Goal: Task Accomplishment & Management: Manage account settings

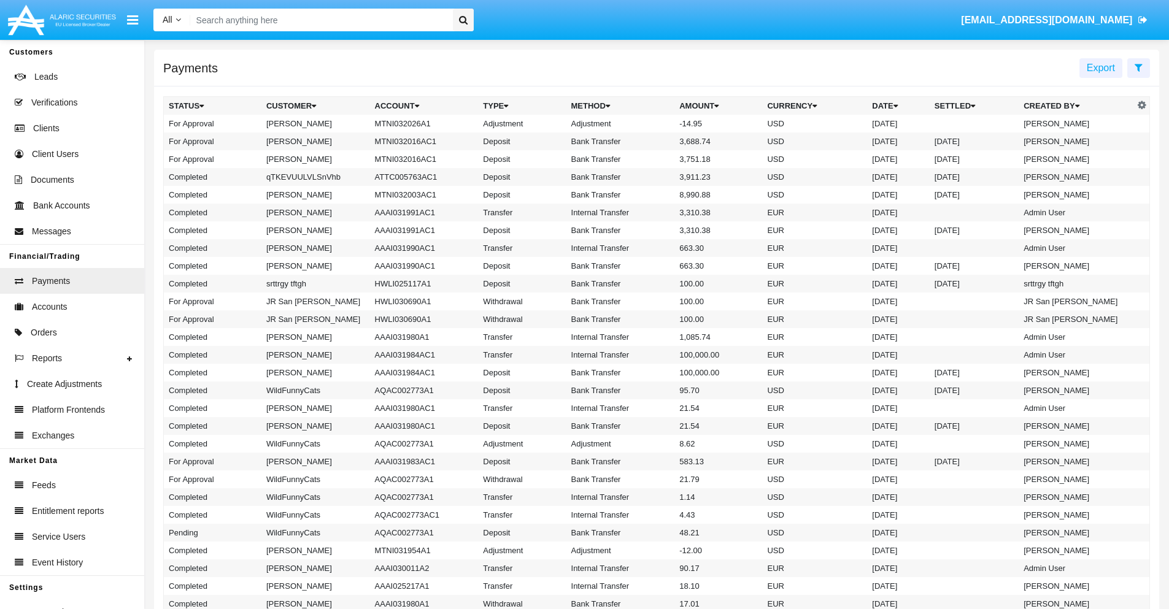
click at [418, 123] on td "MTNI032026A1" at bounding box center [424, 124] width 109 height 18
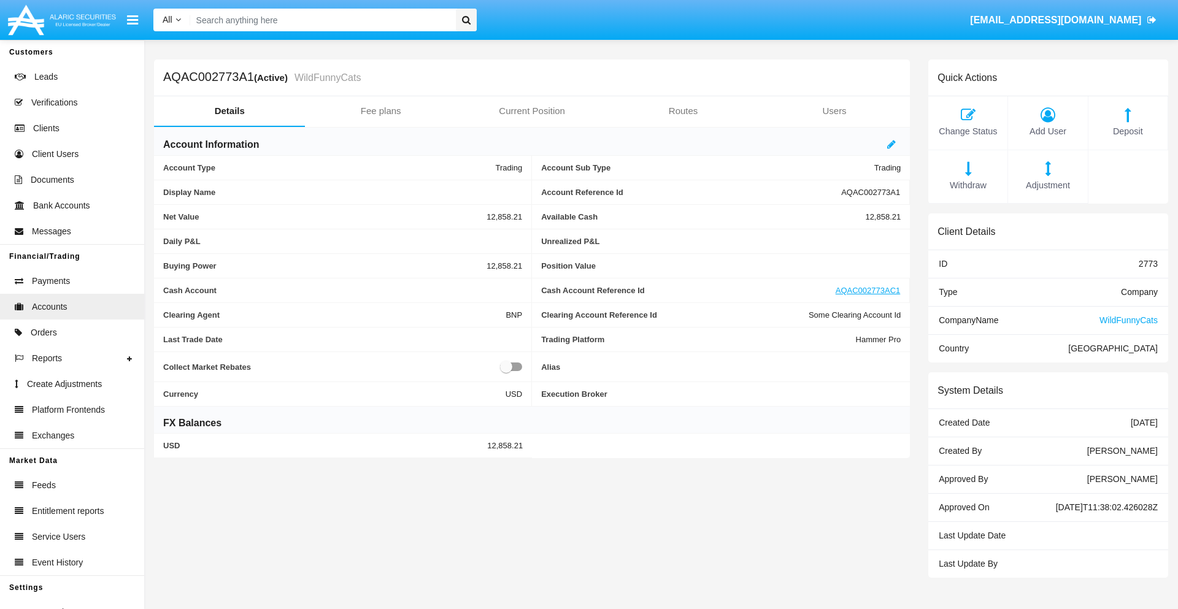
click at [1048, 185] on span "Adjustment" at bounding box center [1047, 185] width 67 height 13
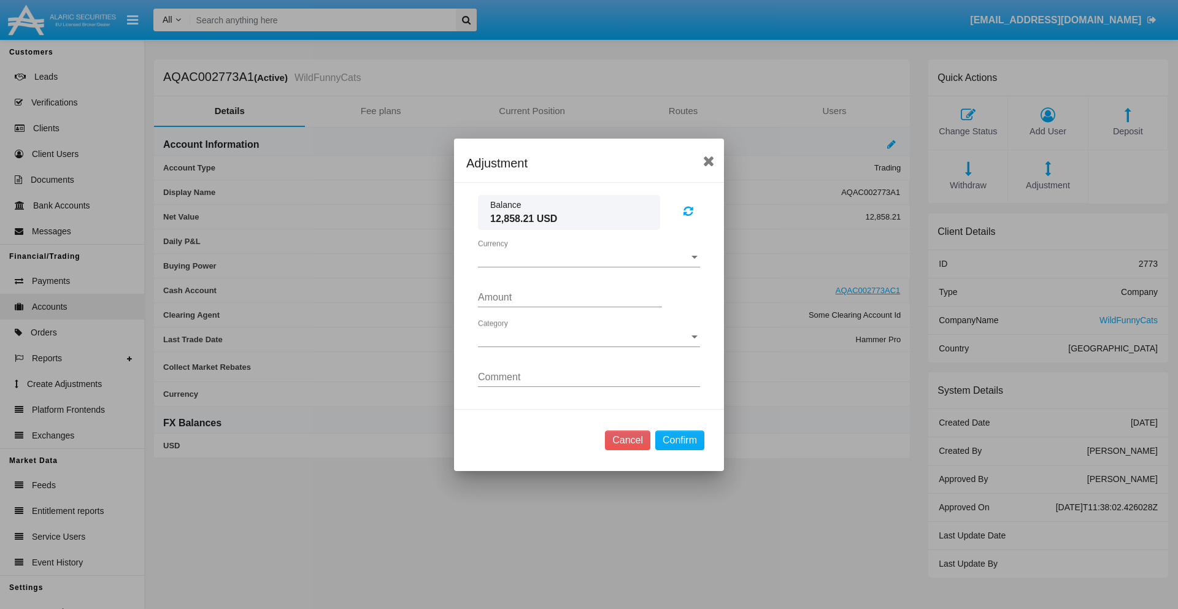
click at [589, 257] on span "Currency" at bounding box center [583, 257] width 211 height 11
click at [589, 266] on span "USD" at bounding box center [589, 266] width 222 height 29
click at [589, 337] on span "Category" at bounding box center [583, 337] width 211 height 11
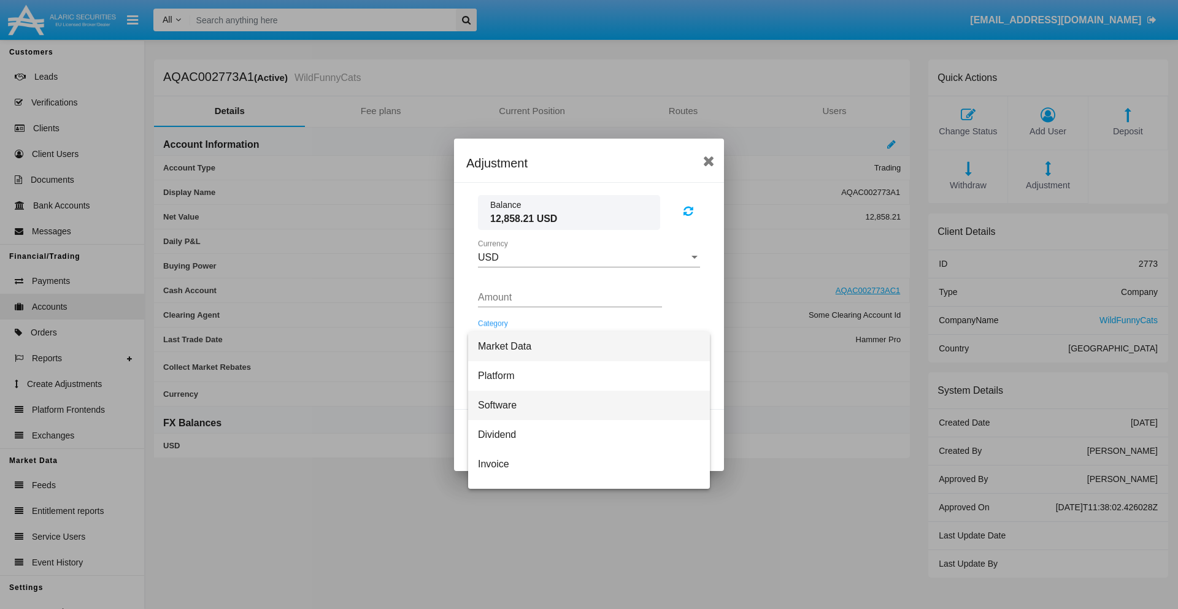
click at [584, 405] on span "Software" at bounding box center [589, 405] width 222 height 29
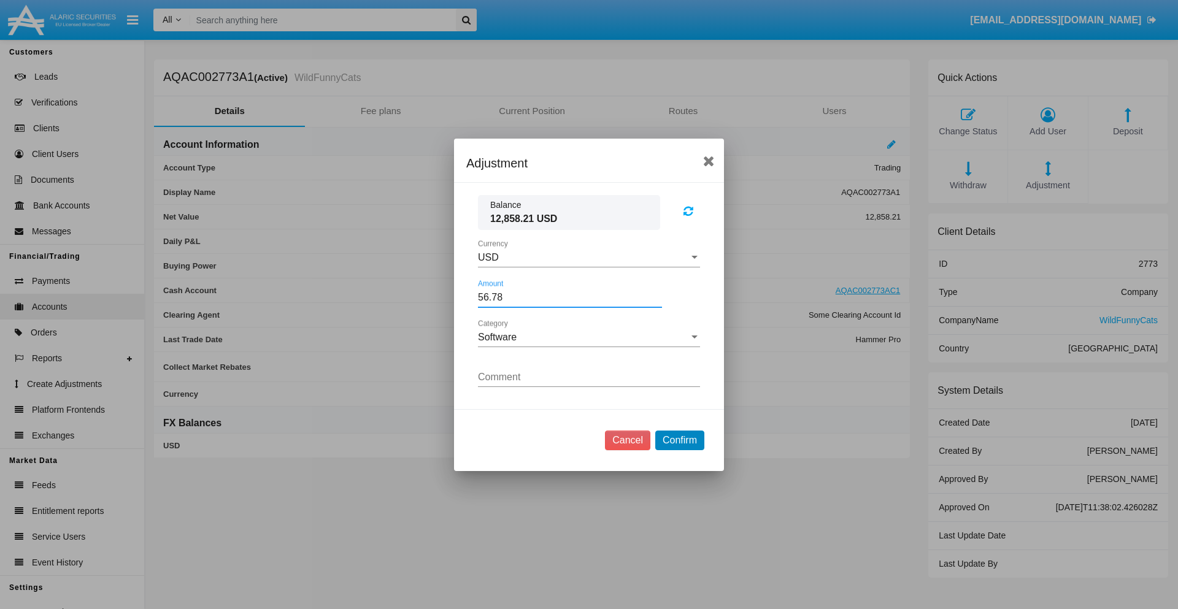
click at [679, 440] on button "Confirm" at bounding box center [679, 441] width 49 height 20
type input "56.7800"
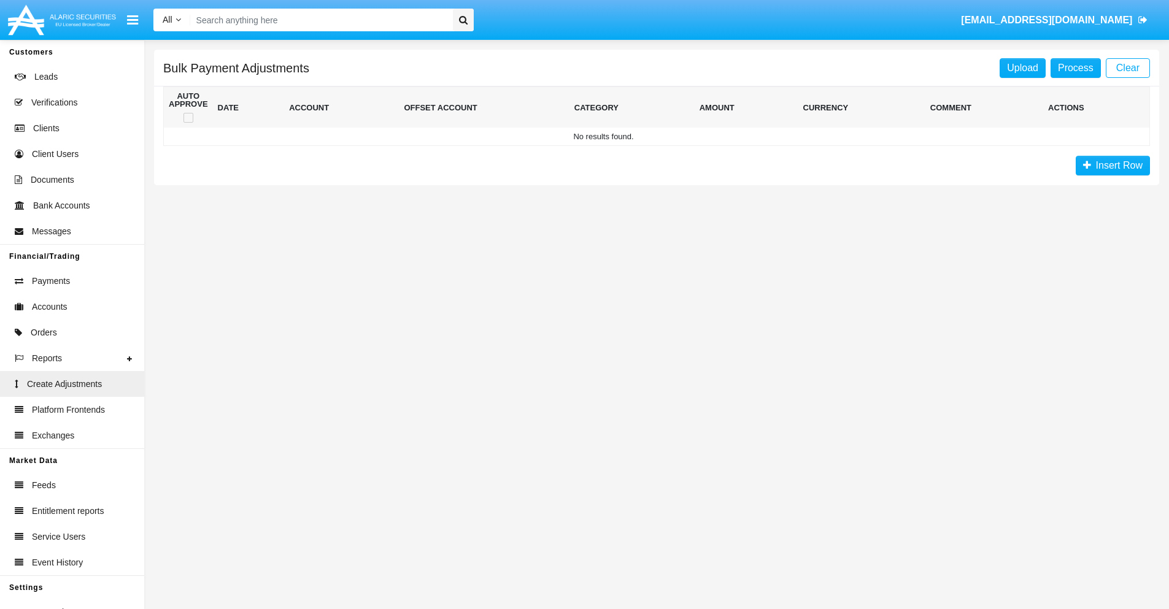
click at [1112, 166] on span "Insert Row" at bounding box center [1117, 165] width 52 height 10
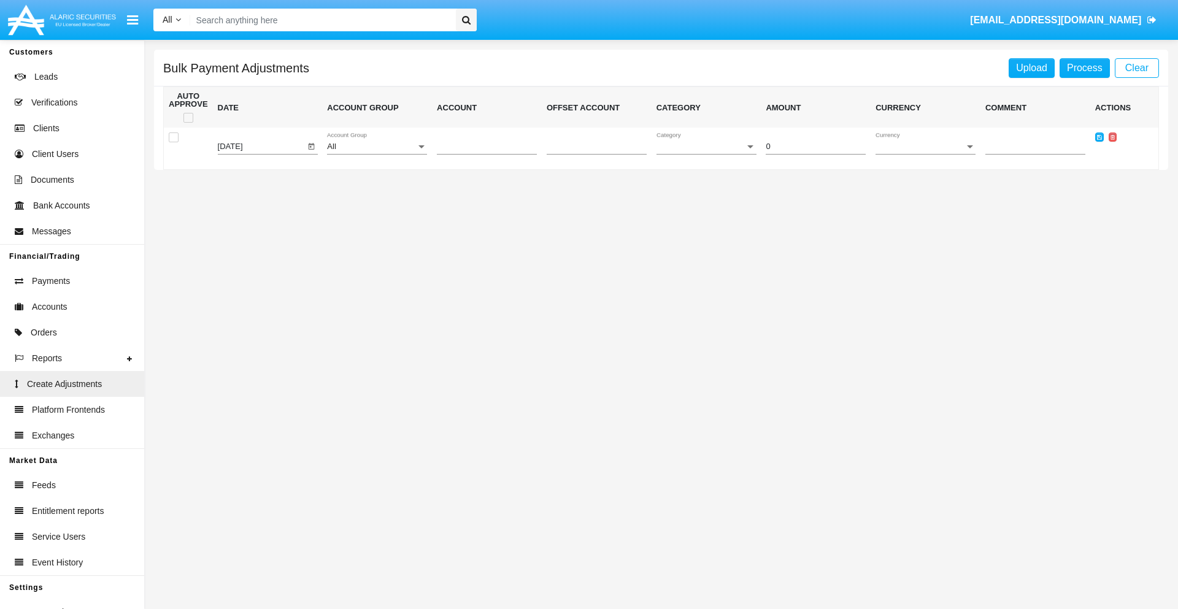
click at [377, 147] on div "All" at bounding box center [371, 146] width 89 height 9
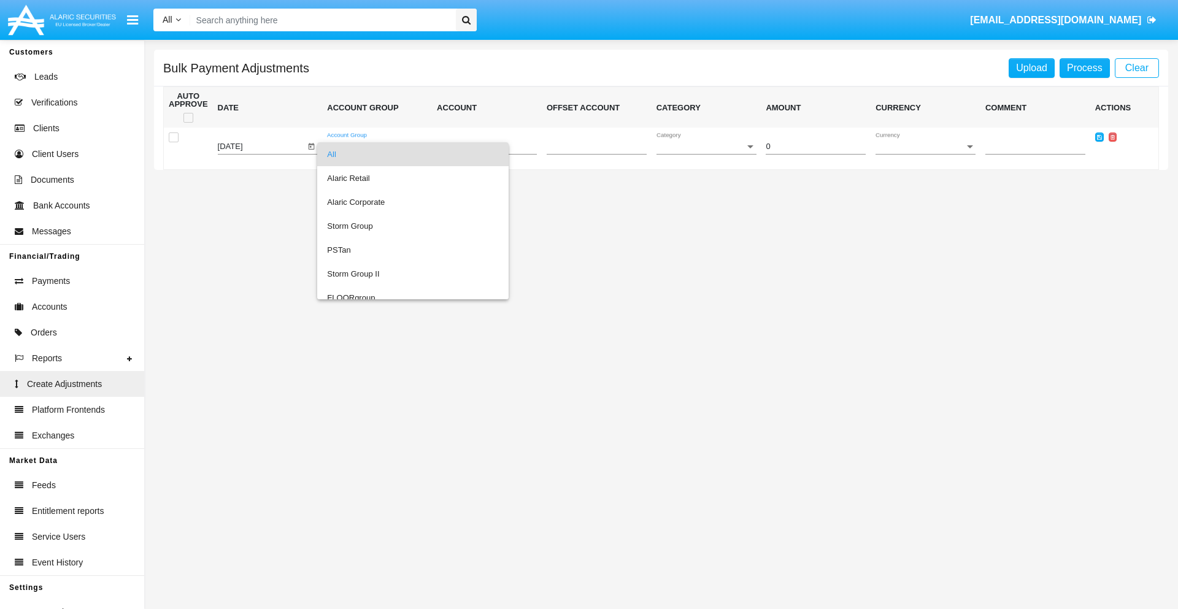
scroll to position [1159, 0]
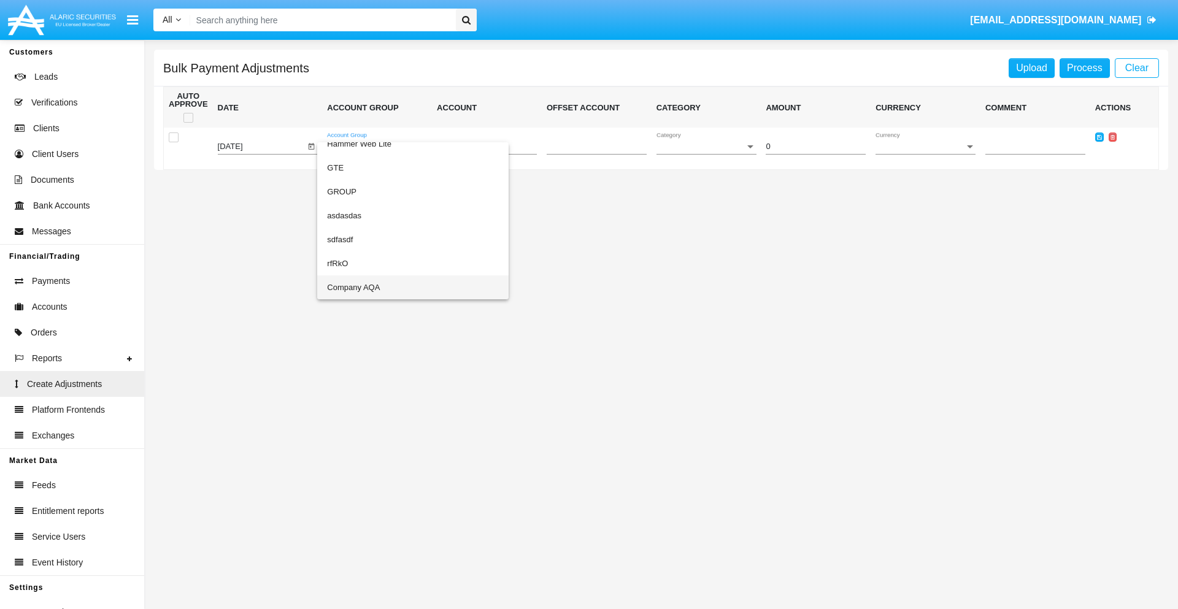
click at [388, 287] on span "Company AQA" at bounding box center [413, 287] width 172 height 24
click at [486, 147] on span "Account" at bounding box center [481, 146] width 89 height 9
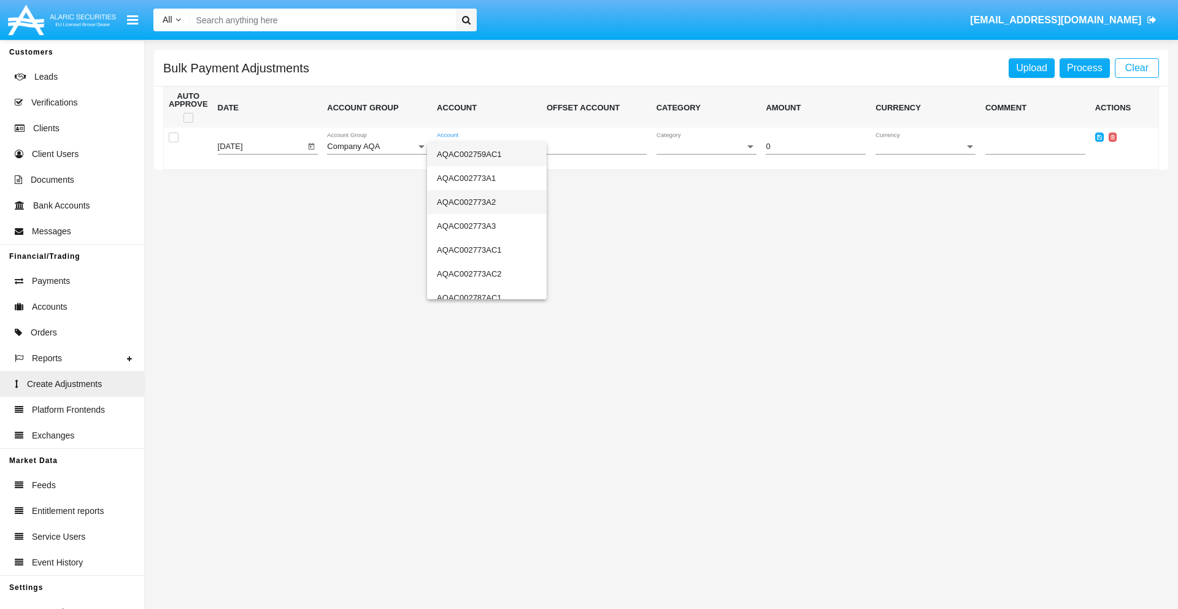
click at [482, 202] on span "AQAC002773A2" at bounding box center [487, 202] width 100 height 24
click at [706, 147] on span "Category" at bounding box center [700, 146] width 89 height 9
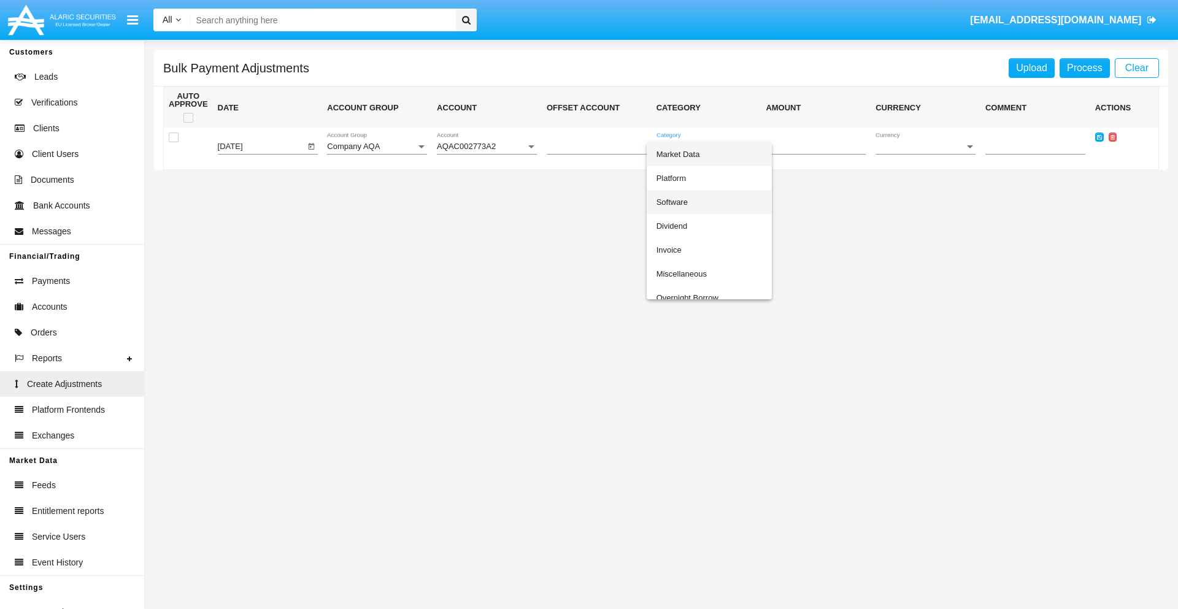
click at [709, 202] on span "Software" at bounding box center [709, 202] width 106 height 24
type input "-1.16"
click at [925, 147] on span "Currency" at bounding box center [919, 146] width 89 height 9
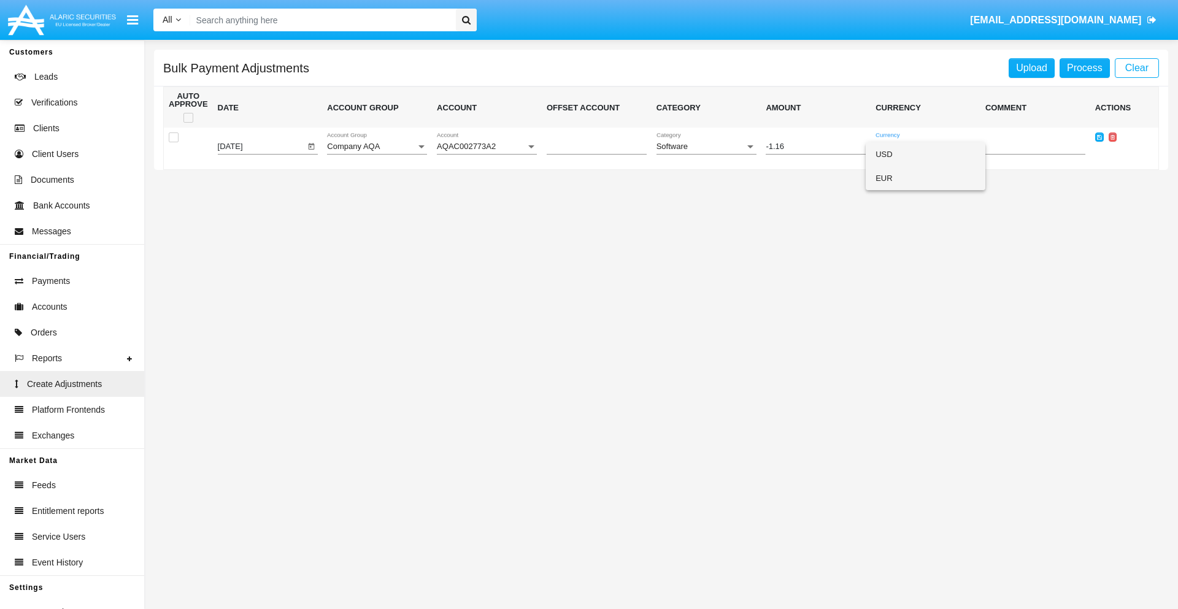
click at [925, 178] on span "EUR" at bounding box center [925, 178] width 100 height 24
click at [1099, 137] on icon at bounding box center [1099, 137] width 5 height 6
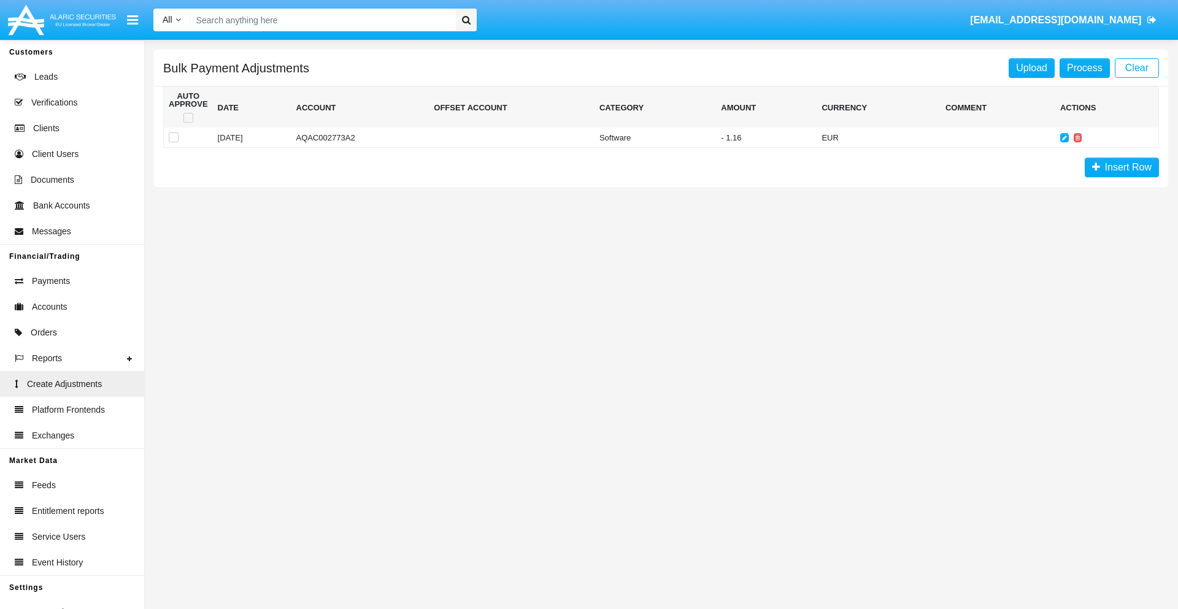
click at [188, 118] on span at bounding box center [188, 118] width 10 height 10
click at [188, 123] on input "checkbox" at bounding box center [188, 123] width 1 height 1
checkbox input "true"
click at [1084, 67] on link "Process" at bounding box center [1084, 68] width 50 height 20
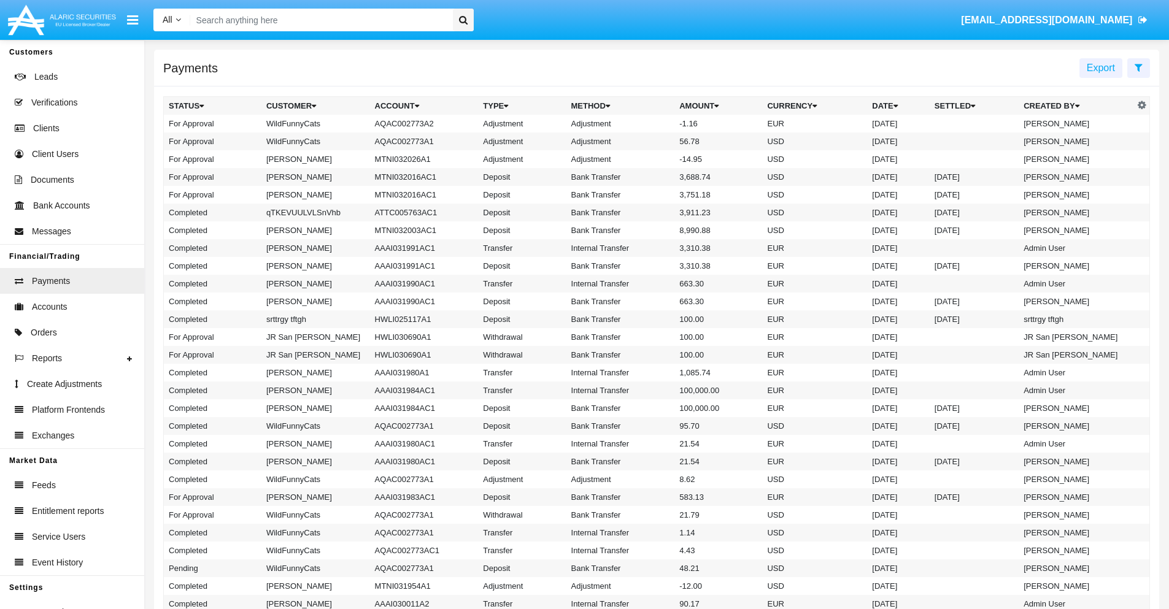
click at [656, 123] on td "Adjustment" at bounding box center [620, 124] width 109 height 18
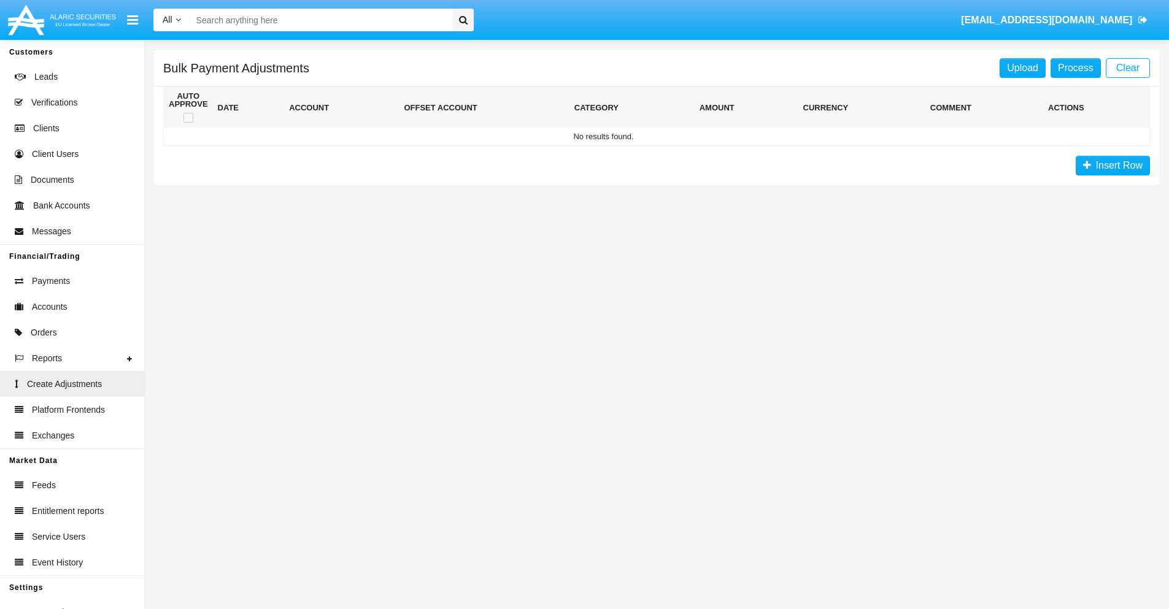
click at [1112, 166] on span "Insert Row" at bounding box center [1117, 165] width 52 height 10
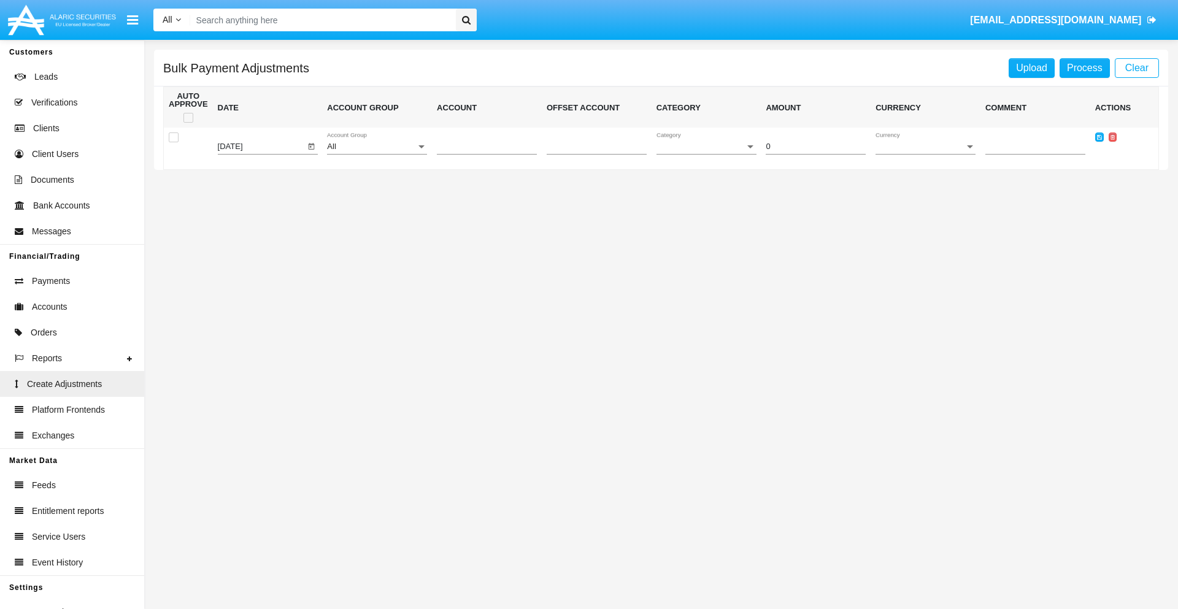
click at [377, 147] on div "All" at bounding box center [371, 146] width 89 height 9
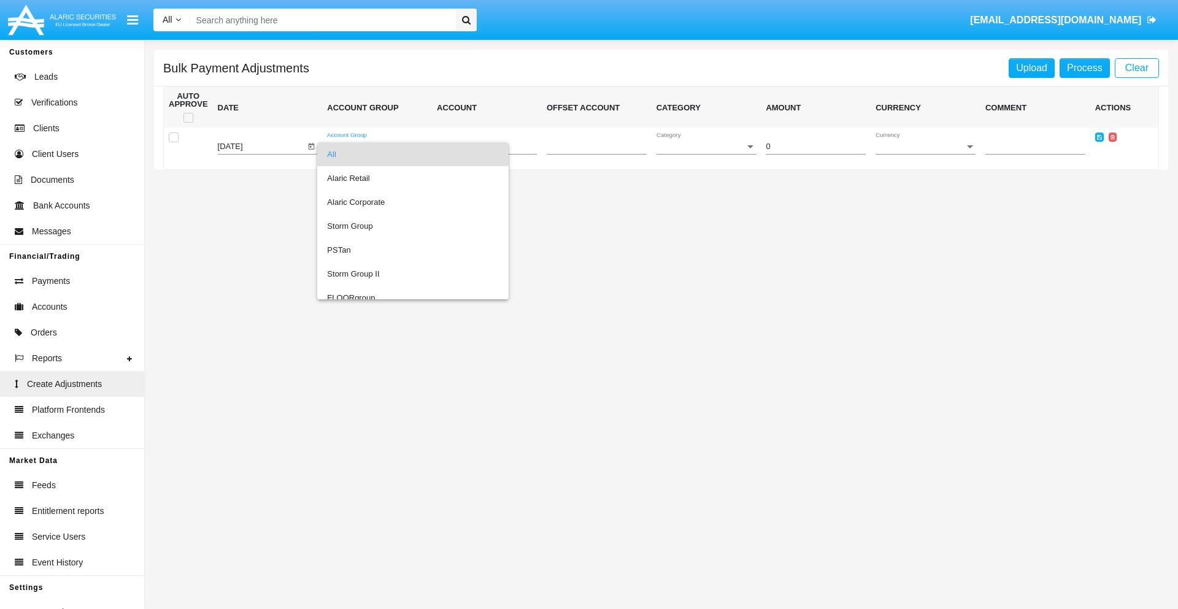
scroll to position [1159, 0]
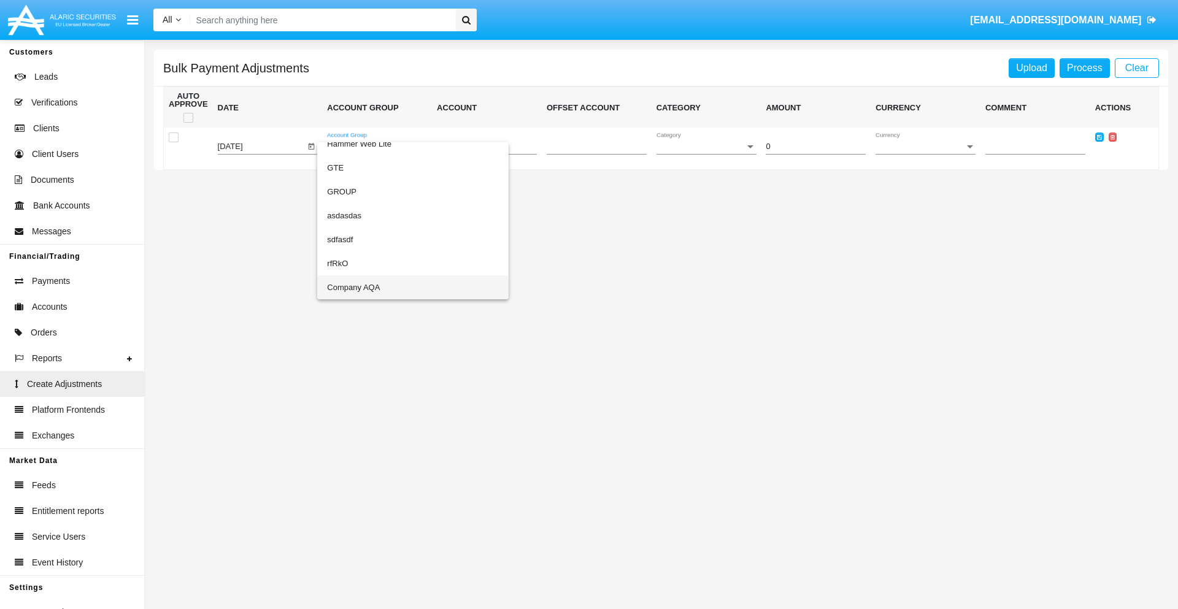
click at [388, 287] on span "Company AQA" at bounding box center [413, 287] width 172 height 24
click at [486, 147] on span "Account" at bounding box center [481, 146] width 89 height 9
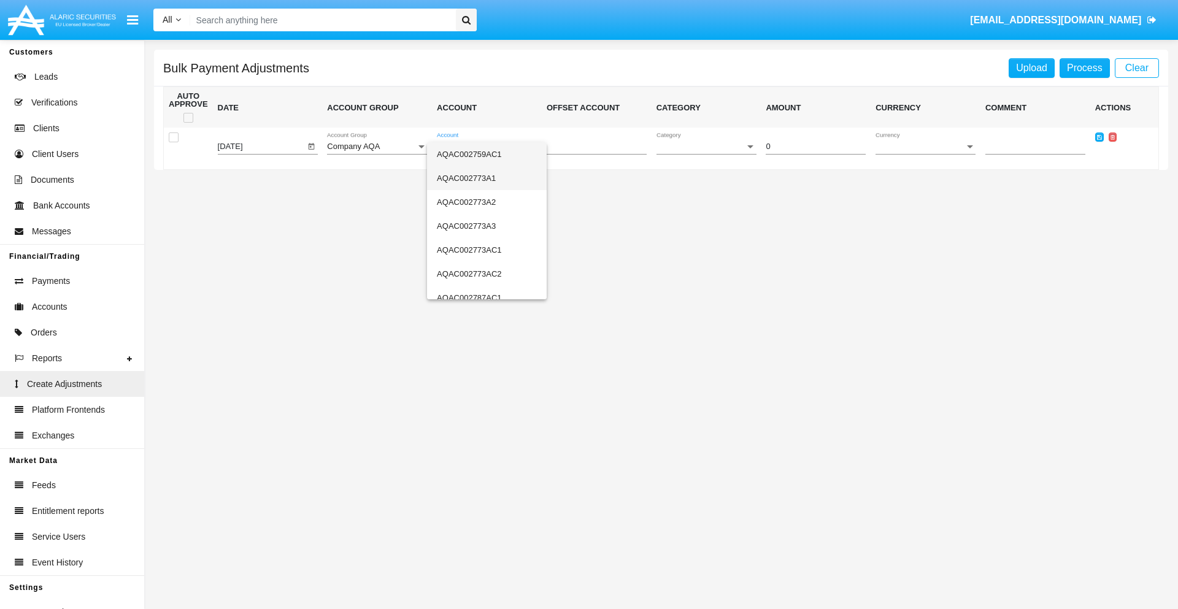
click at [482, 178] on span "AQAC002773A1" at bounding box center [487, 178] width 100 height 24
click at [706, 147] on span "Category" at bounding box center [700, 146] width 89 height 9
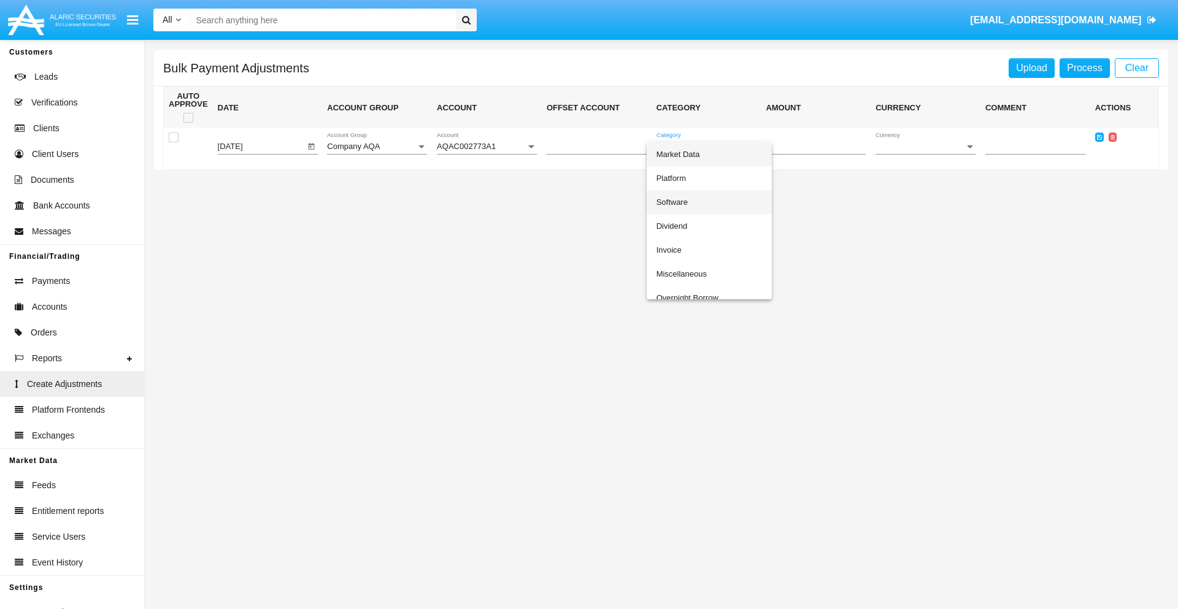
click at [709, 202] on span "Software" at bounding box center [709, 202] width 106 height 24
type input "-39.28"
click at [925, 147] on span "Currency" at bounding box center [919, 146] width 89 height 9
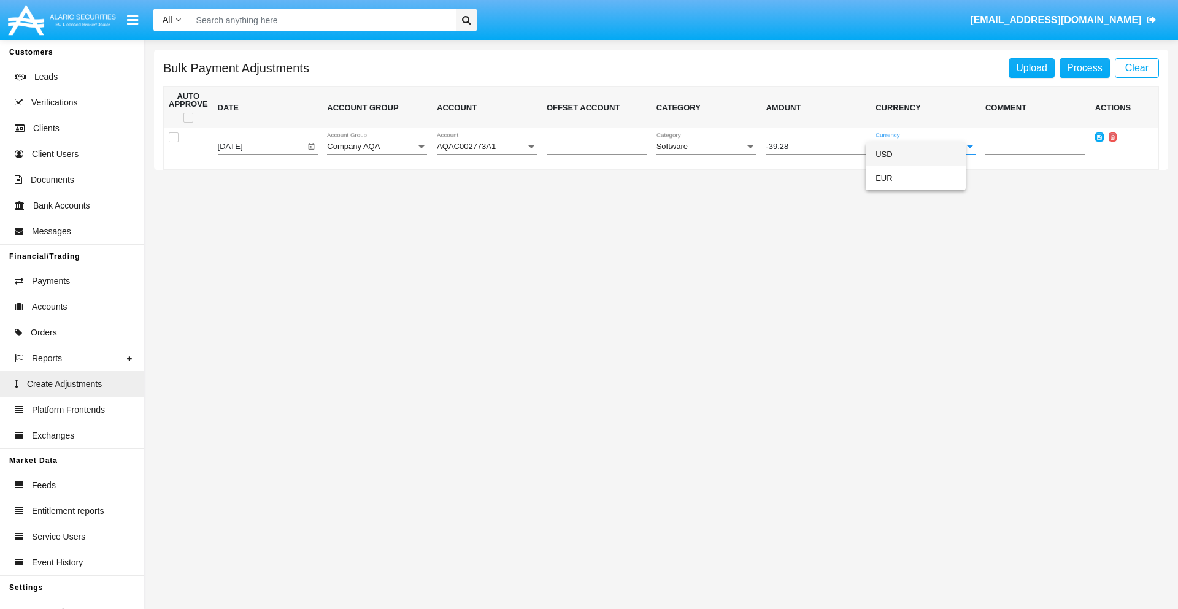
click at [925, 154] on span "USD" at bounding box center [915, 154] width 80 height 24
click at [1099, 137] on icon at bounding box center [1099, 137] width 5 height 6
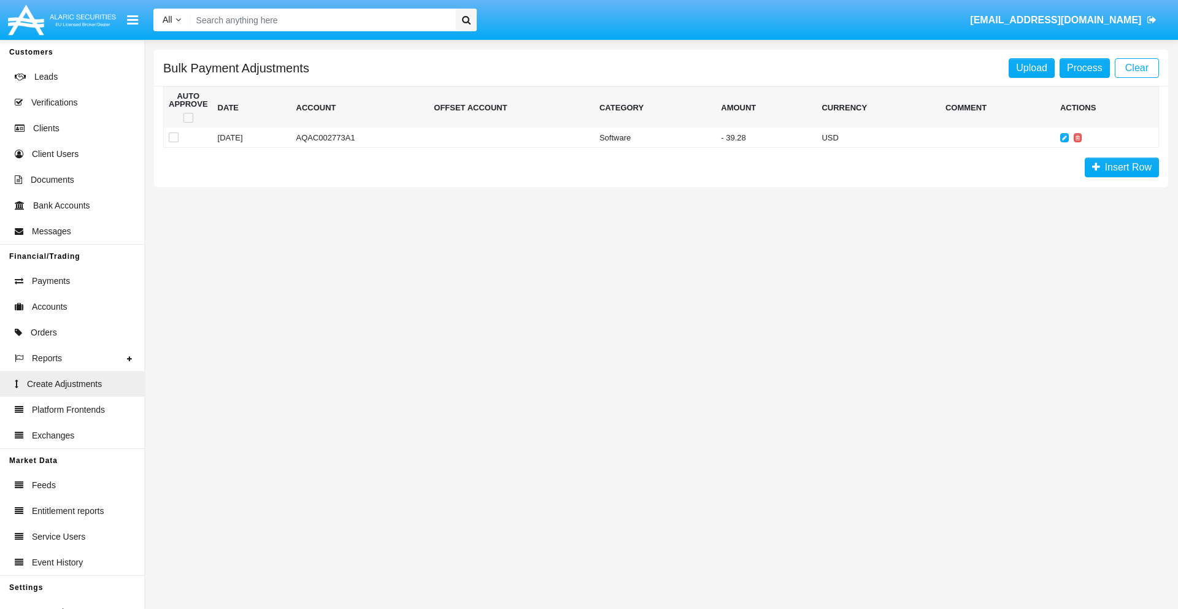
click at [188, 118] on span at bounding box center [188, 118] width 10 height 10
click at [188, 123] on input "checkbox" at bounding box center [188, 123] width 1 height 1
checkbox input "true"
click at [1084, 67] on link "Process" at bounding box center [1084, 68] width 50 height 20
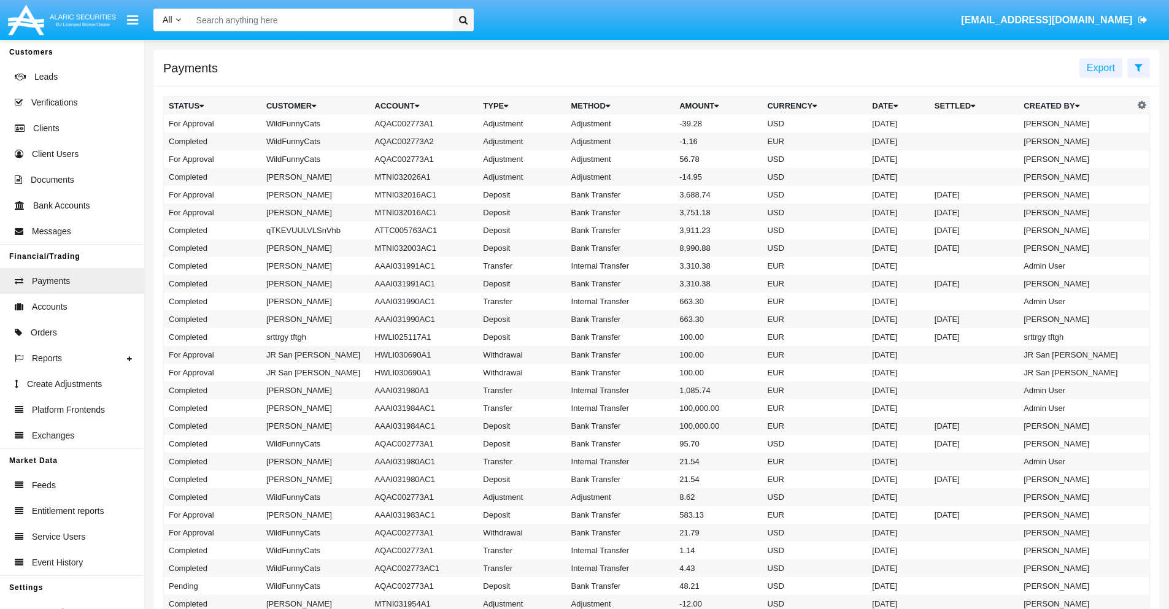
click at [656, 123] on td "Adjustment" at bounding box center [620, 124] width 109 height 18
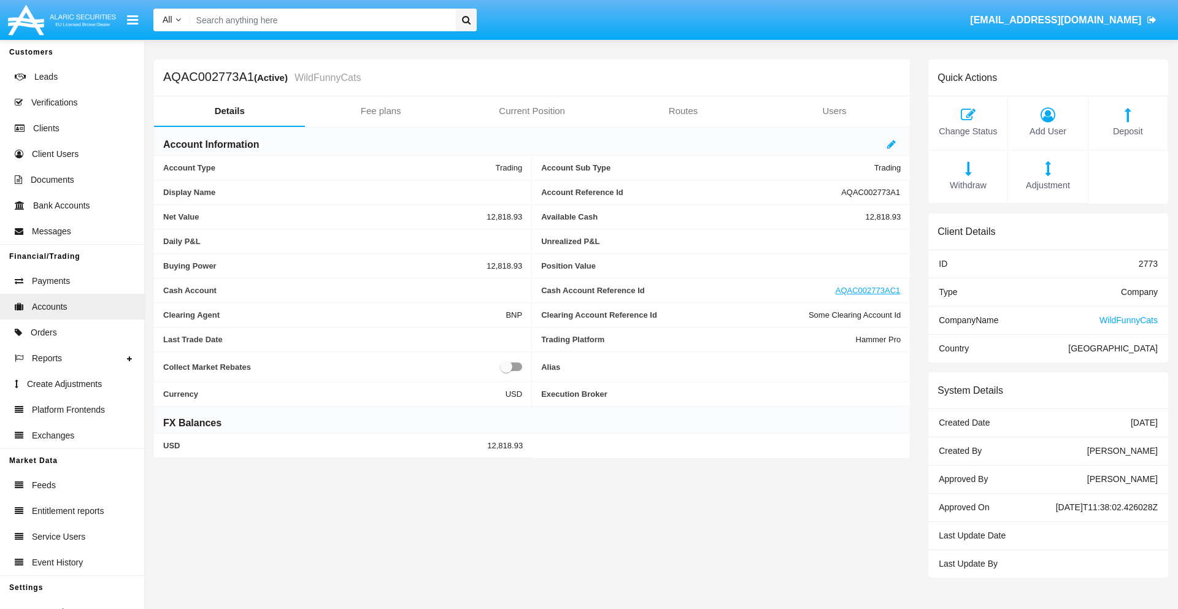
click at [1127, 131] on span "Deposit" at bounding box center [1127, 131] width 67 height 13
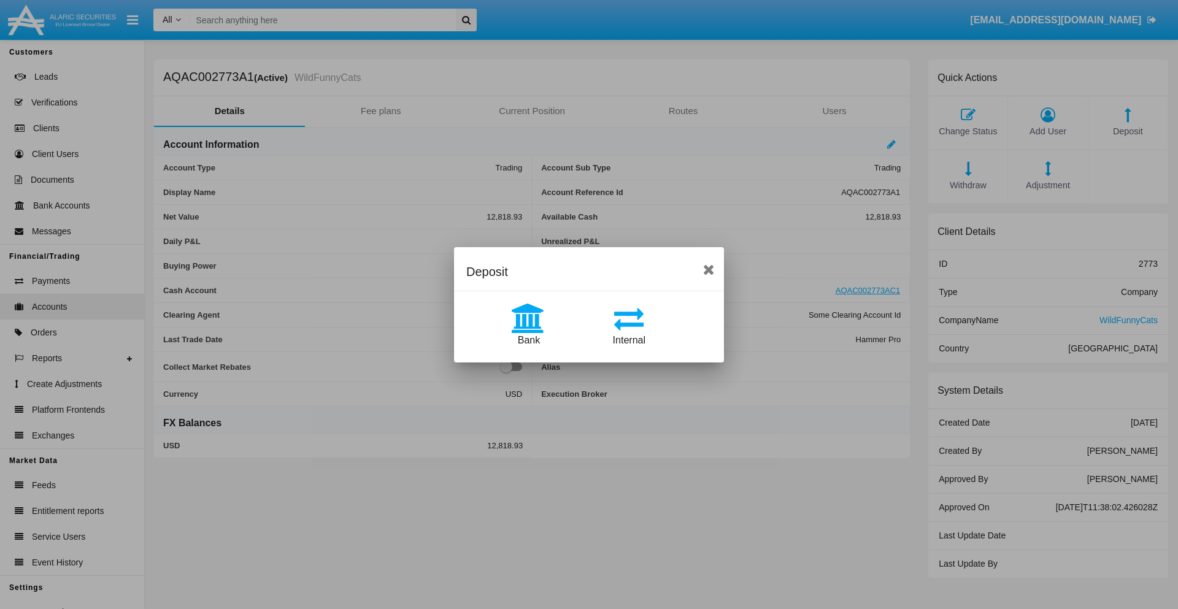
click at [528, 340] on span "Bank" at bounding box center [529, 340] width 22 height 10
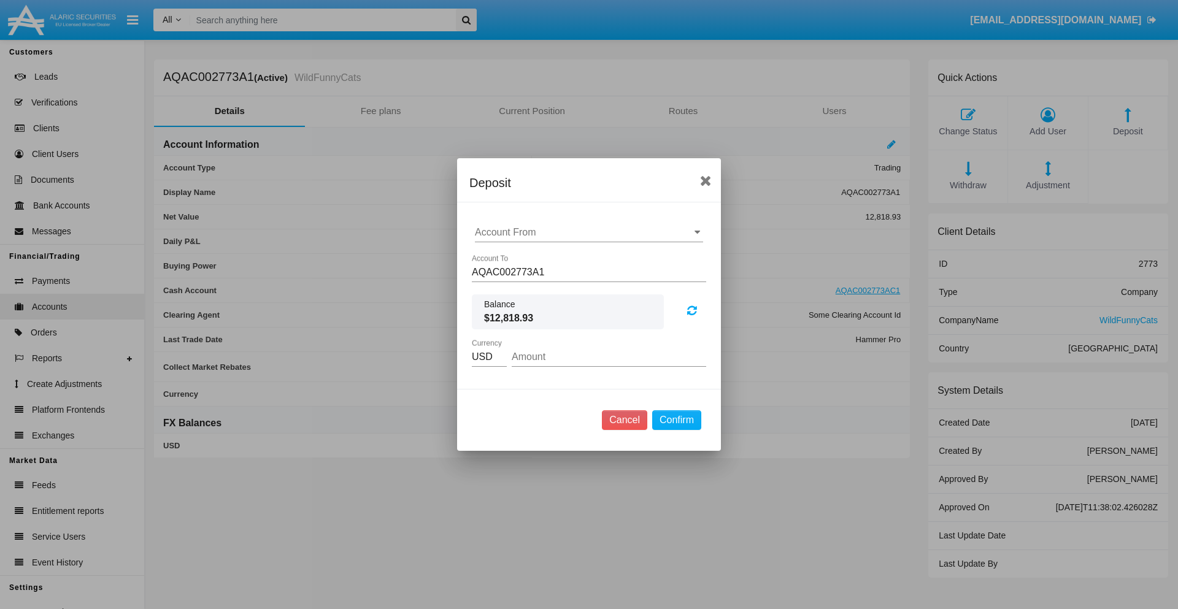
click at [589, 232] on input "Account From" at bounding box center [589, 232] width 228 height 11
click at [501, 256] on span "ACDC" at bounding box center [502, 257] width 28 height 10
type input "ACDC"
type input "46.22"
click at [676, 420] on button "Confirm" at bounding box center [676, 420] width 49 height 20
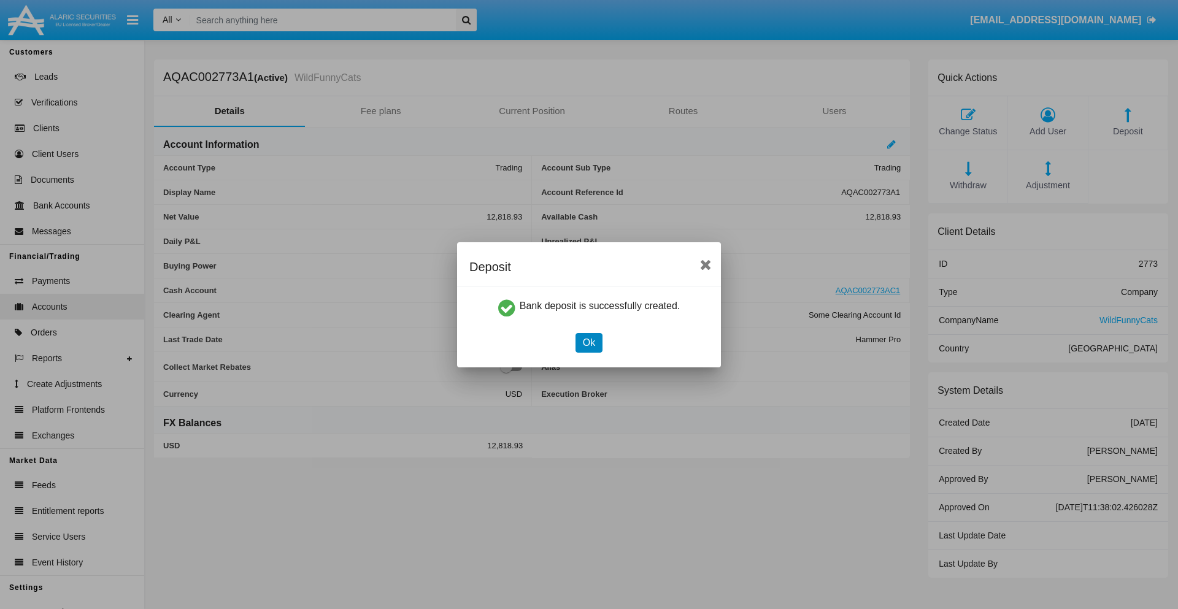
click at [588, 342] on button "Ok" at bounding box center [588, 343] width 27 height 20
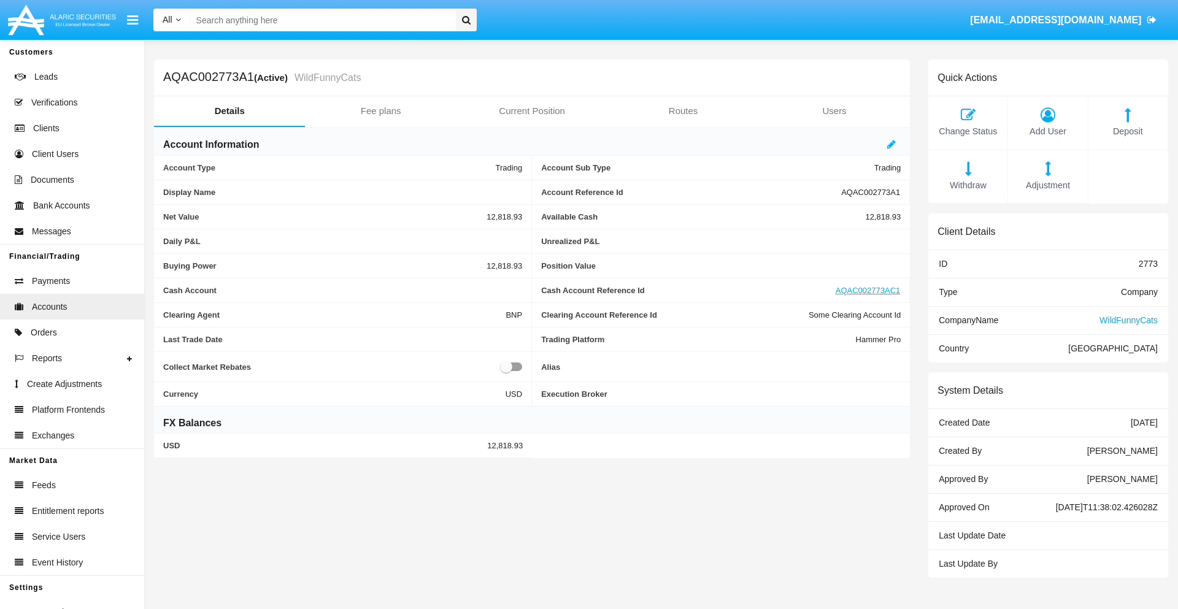
click at [1127, 131] on span "Deposit" at bounding box center [1127, 131] width 67 height 13
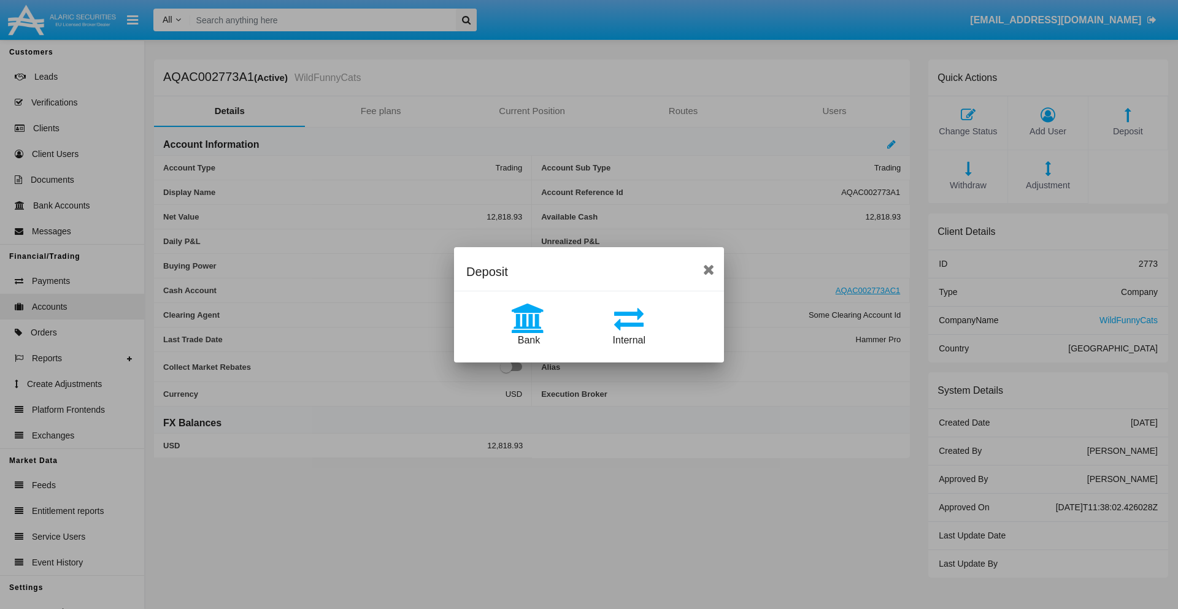
click at [629, 340] on span "Internal" at bounding box center [629, 340] width 33 height 10
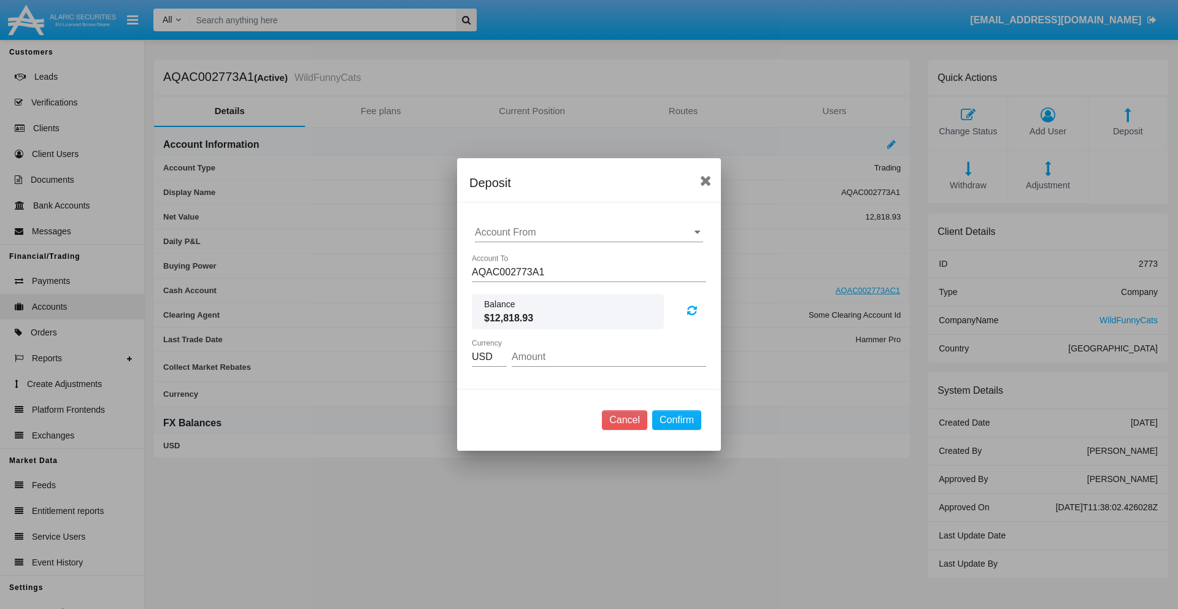
click at [589, 232] on input "Account From" at bounding box center [589, 232] width 228 height 11
click at [527, 286] on span "AQAC002773AC1" at bounding box center [528, 286] width 80 height 10
type input "AQAC002773AC1"
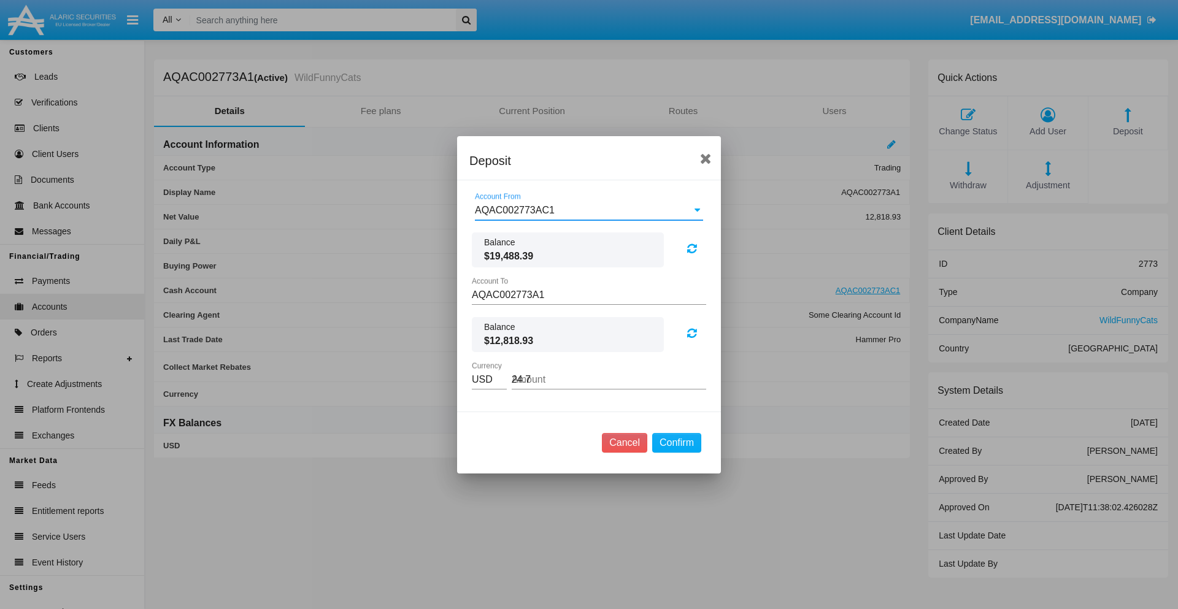
type input "24.75"
click at [676, 442] on button "Confirm" at bounding box center [676, 443] width 49 height 20
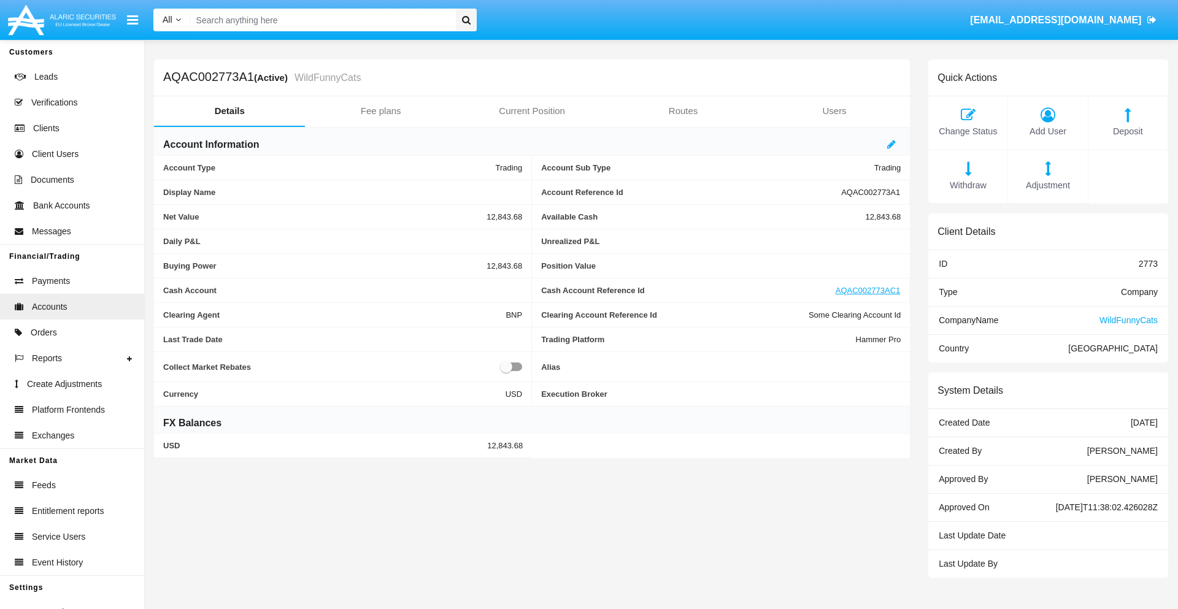
click at [967, 185] on span "Withdraw" at bounding box center [967, 185] width 67 height 13
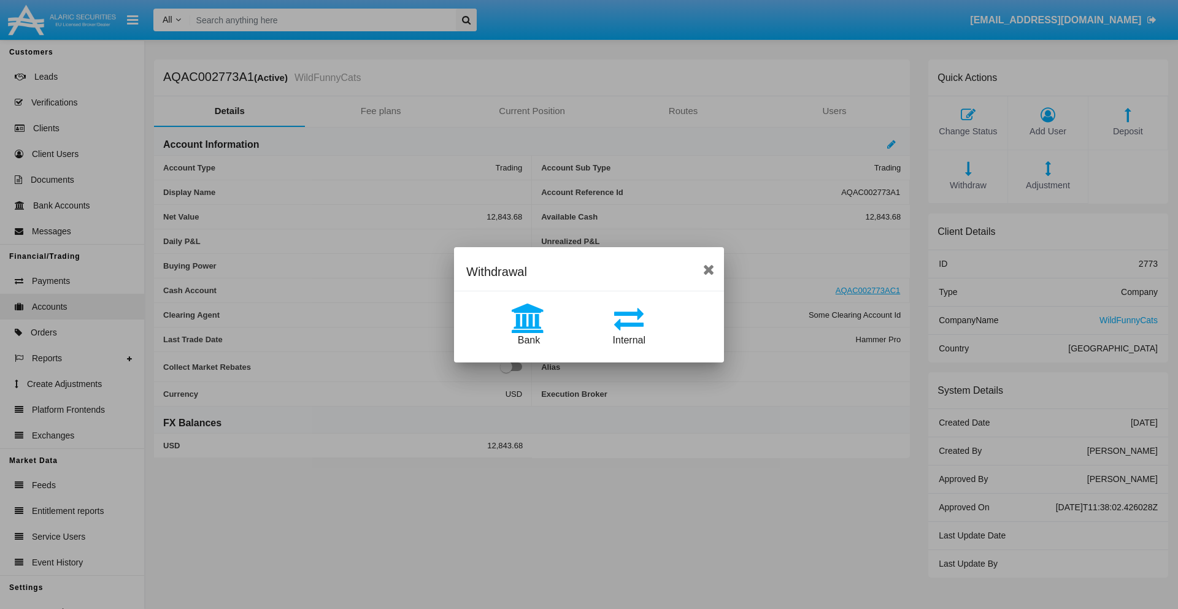
click at [629, 340] on span "Internal" at bounding box center [629, 340] width 33 height 10
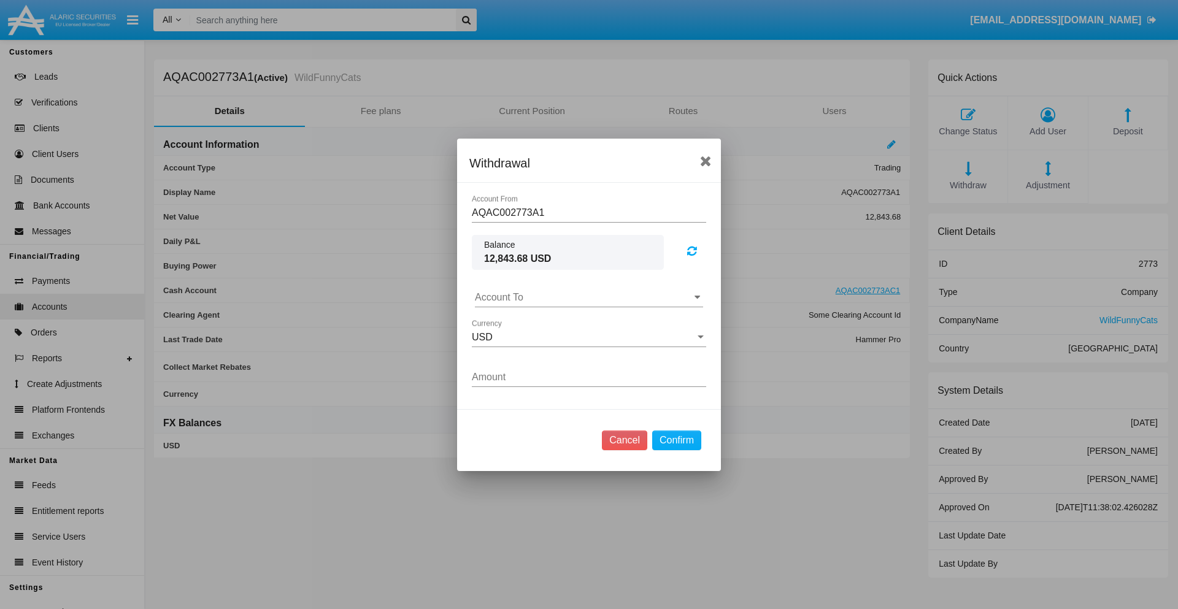
click at [589, 297] on input "Account To" at bounding box center [589, 297] width 228 height 11
click at [527, 351] on span "AQAC002773AC1" at bounding box center [528, 351] width 80 height 10
type input "AQAC002773AC1"
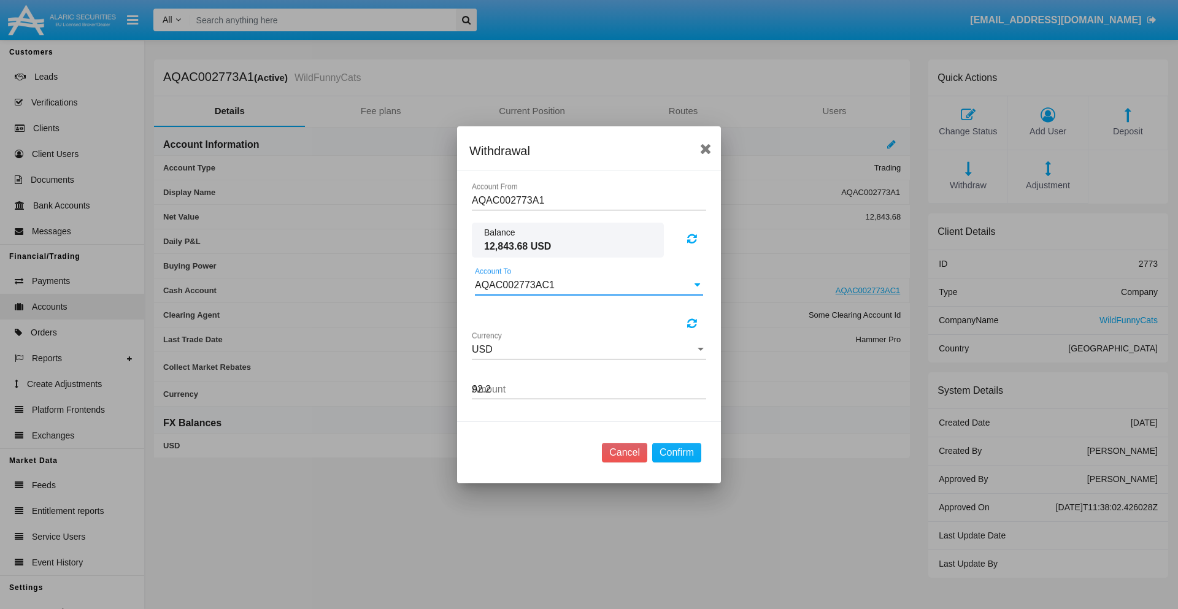
type input "92.21"
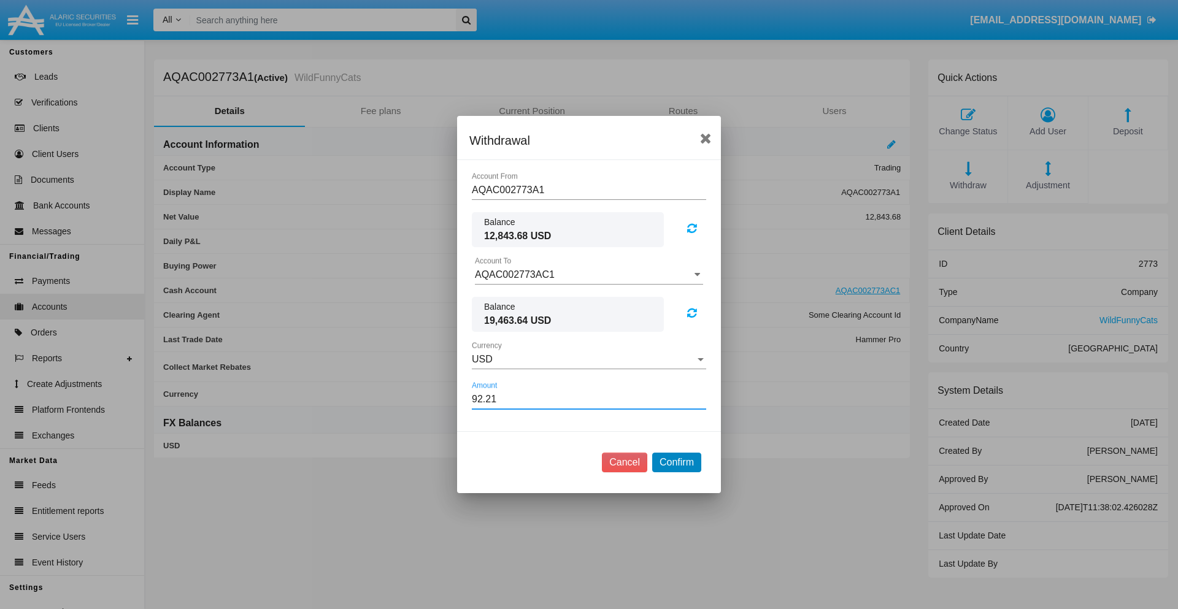
click at [676, 463] on button "Confirm" at bounding box center [676, 463] width 49 height 20
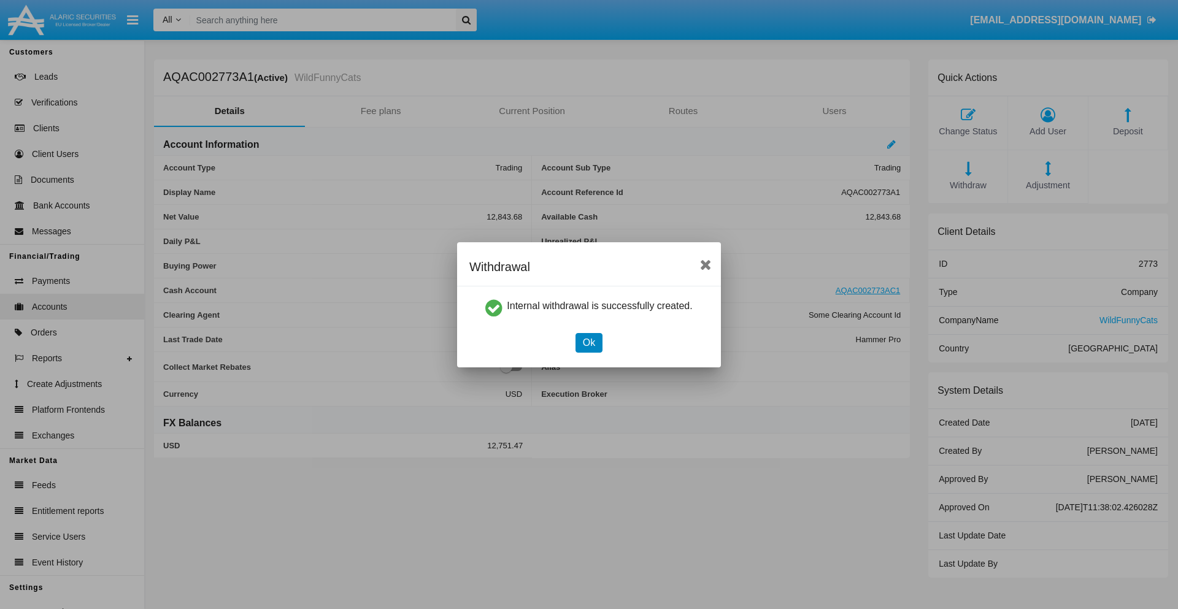
click at [588, 342] on button "Ok" at bounding box center [588, 343] width 27 height 20
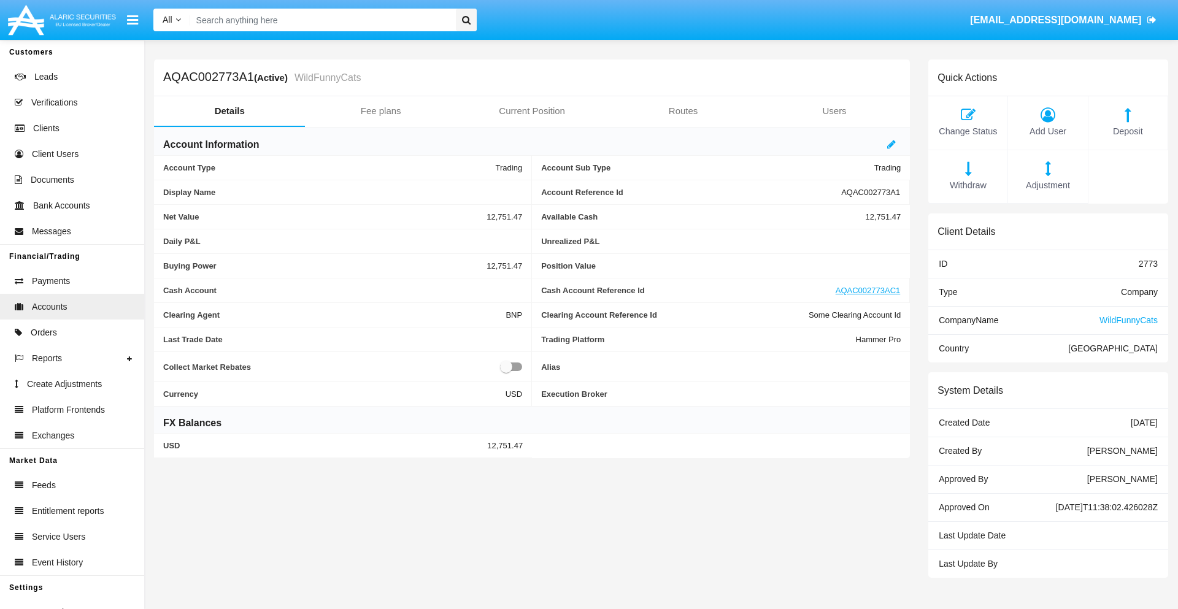
click at [967, 185] on span "Withdraw" at bounding box center [967, 185] width 67 height 13
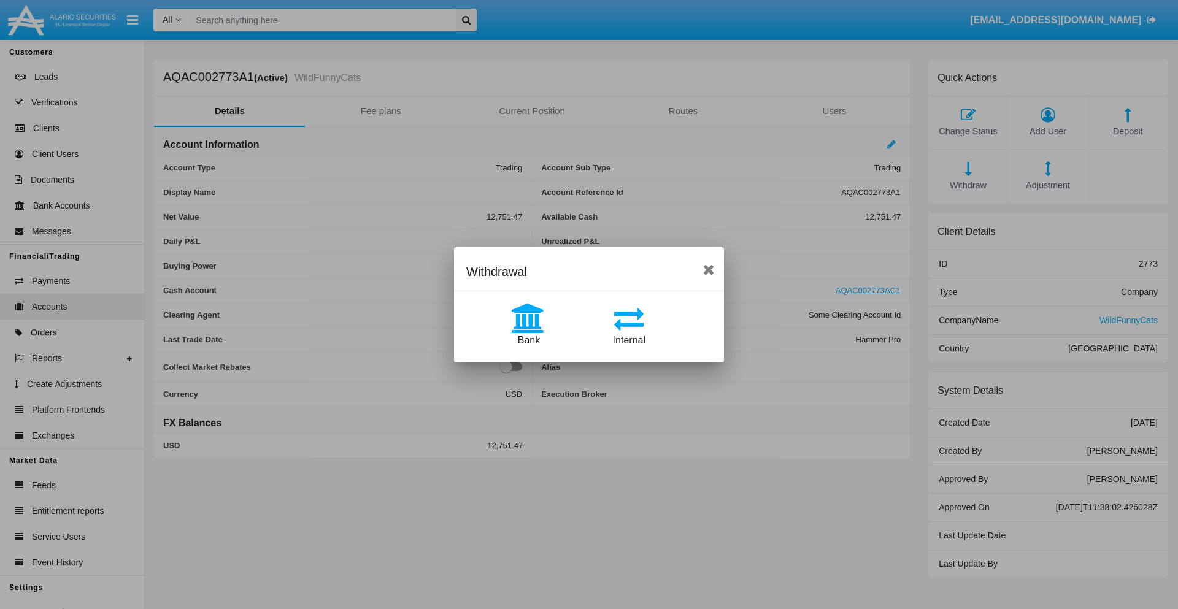
click at [528, 340] on span "Bank" at bounding box center [529, 340] width 22 height 10
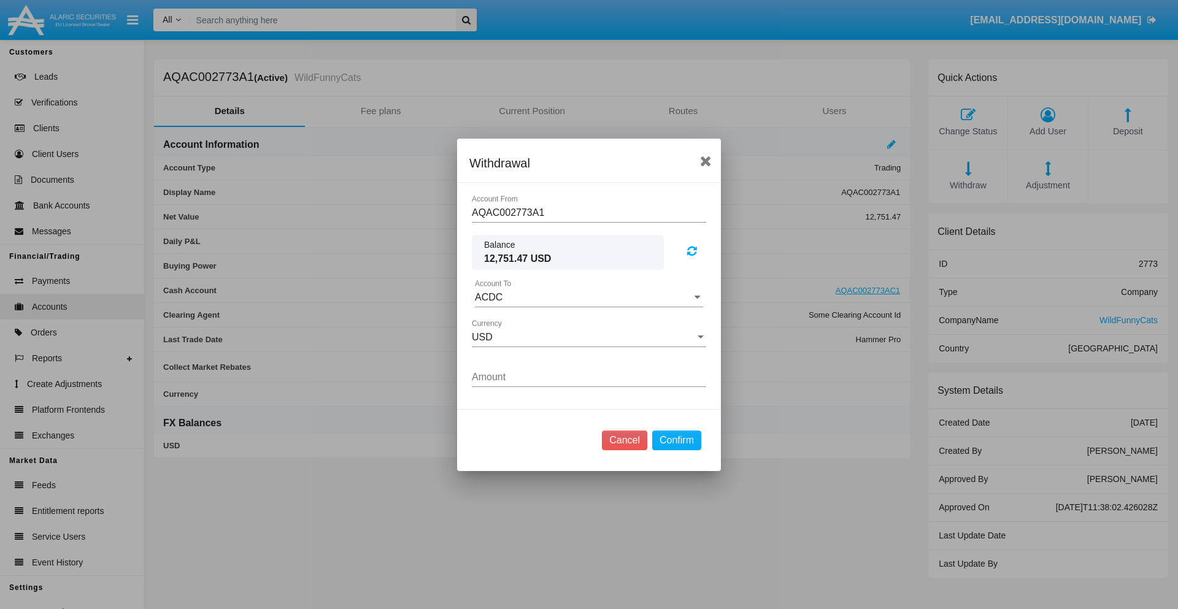
click at [589, 297] on input "ACDC" at bounding box center [589, 297] width 228 height 11
click at [501, 321] on span "ACDC" at bounding box center [502, 322] width 28 height 10
type input "ACDC"
type input "65.44"
click at [676, 440] on button "Confirm" at bounding box center [676, 441] width 49 height 20
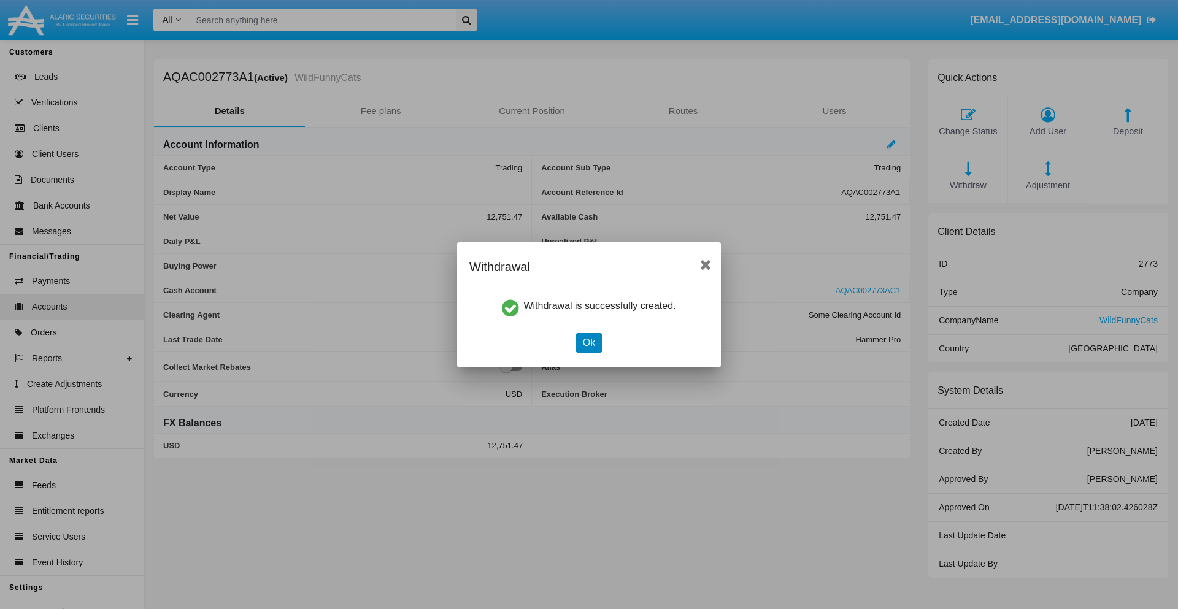
click at [588, 342] on button "Ok" at bounding box center [588, 343] width 27 height 20
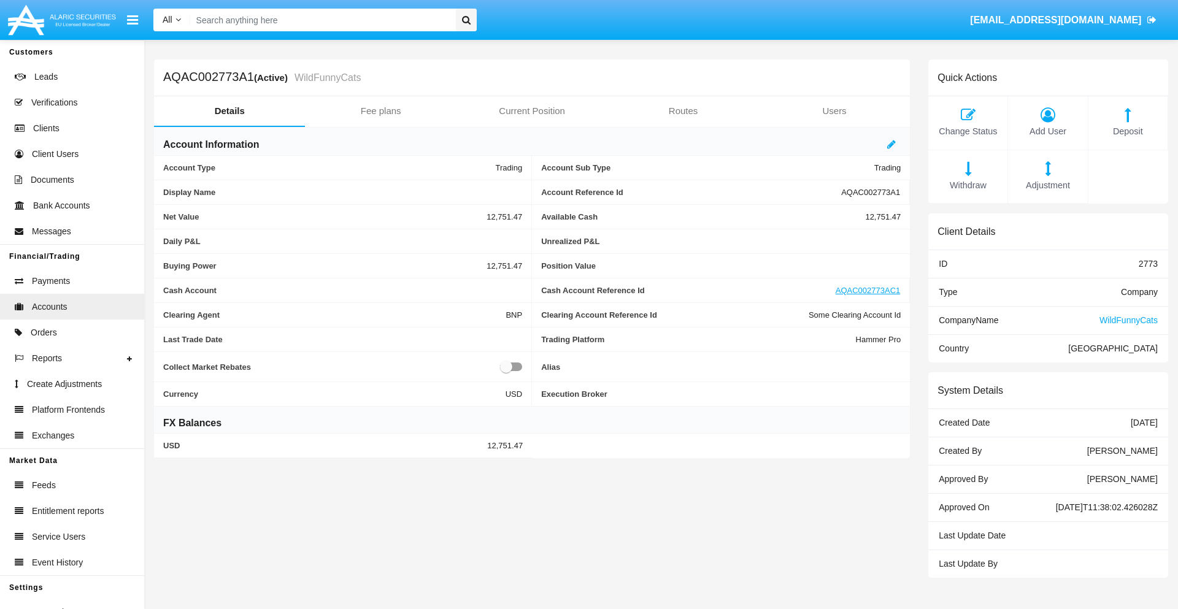
click at [1048, 185] on span "Adjustment" at bounding box center [1047, 185] width 67 height 13
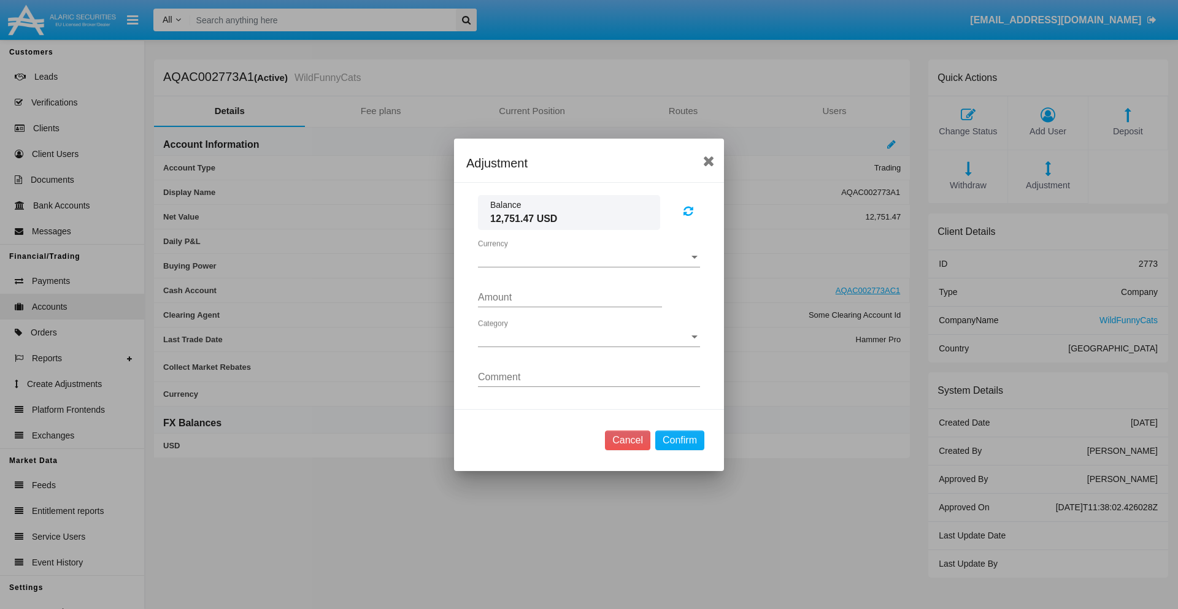
click at [589, 257] on span "Currency" at bounding box center [583, 257] width 211 height 11
click at [589, 266] on span "USD" at bounding box center [589, 266] width 222 height 29
click at [589, 337] on span "Category" at bounding box center [583, 337] width 211 height 11
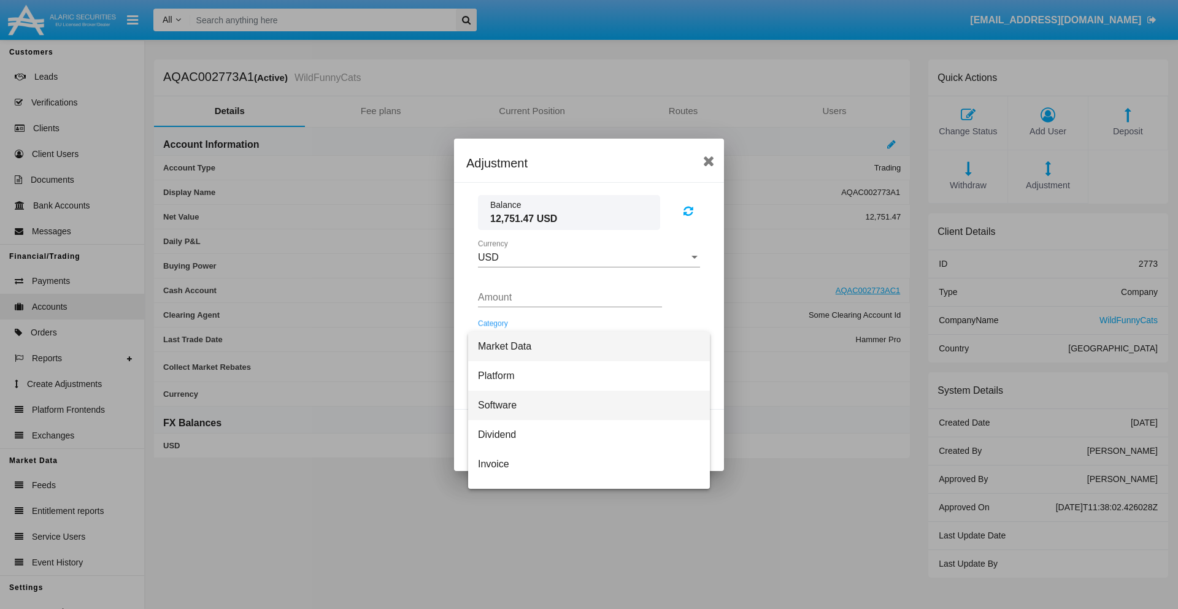
click at [584, 405] on span "Software" at bounding box center [589, 405] width 222 height 29
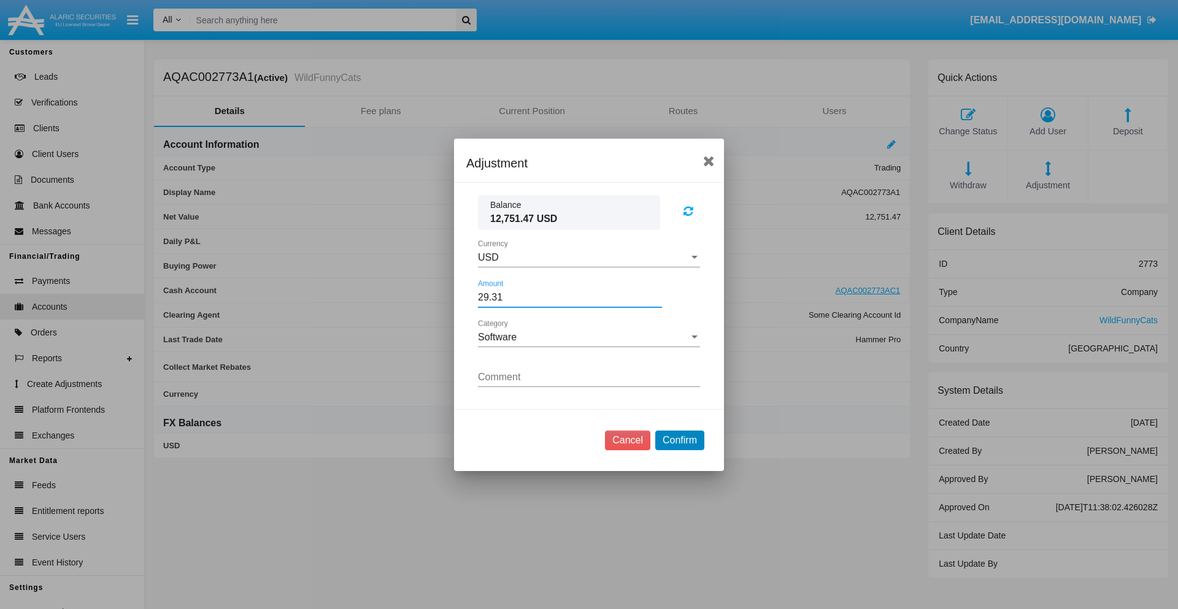
click at [679, 440] on button "Confirm" at bounding box center [679, 441] width 49 height 20
type input "29.3100"
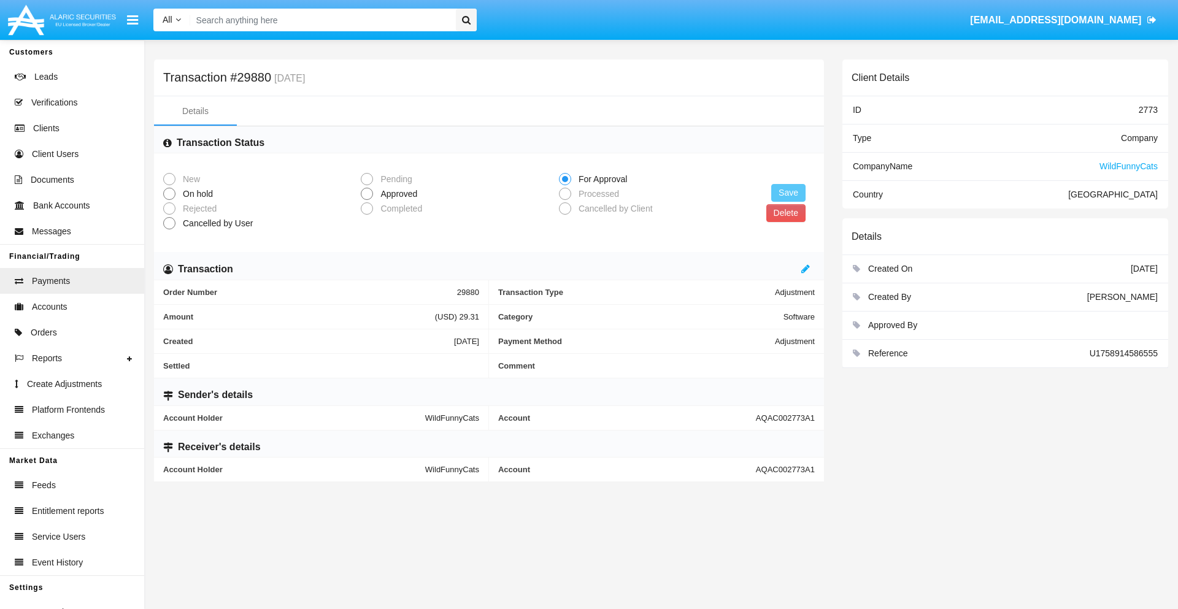
click at [396, 194] on span "Approved" at bounding box center [396, 194] width 47 height 13
click at [367, 200] on input "Approved" at bounding box center [366, 200] width 1 height 1
radio input "true"
click at [788, 193] on button "Save" at bounding box center [788, 193] width 34 height 18
click at [785, 213] on button "Delete" at bounding box center [785, 213] width 39 height 18
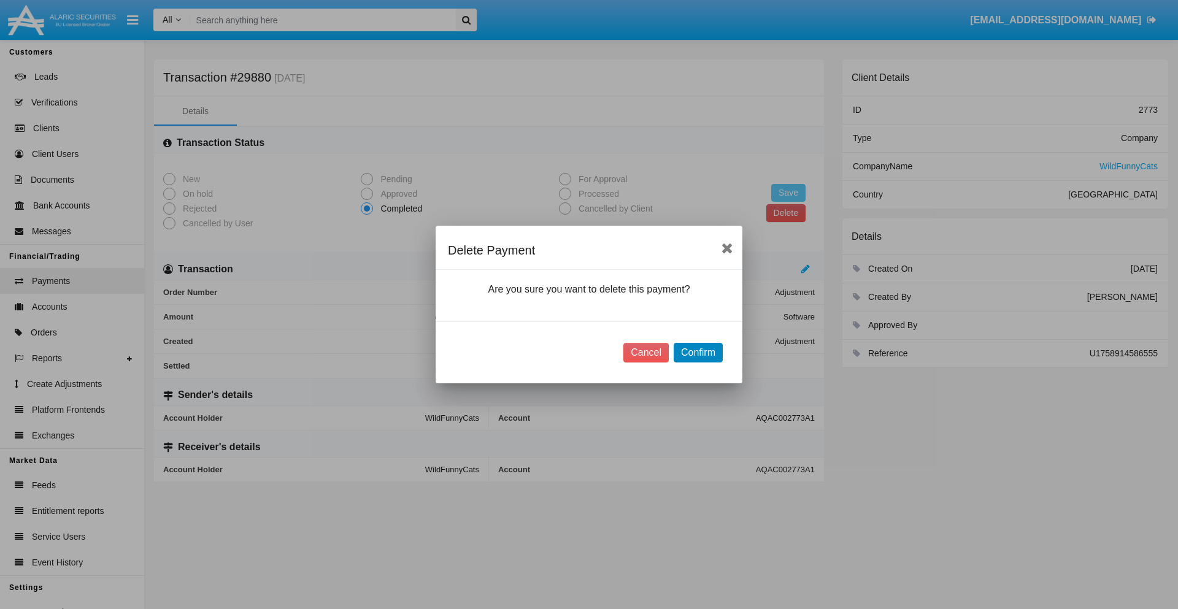
click at [697, 353] on button "Confirm" at bounding box center [698, 353] width 49 height 20
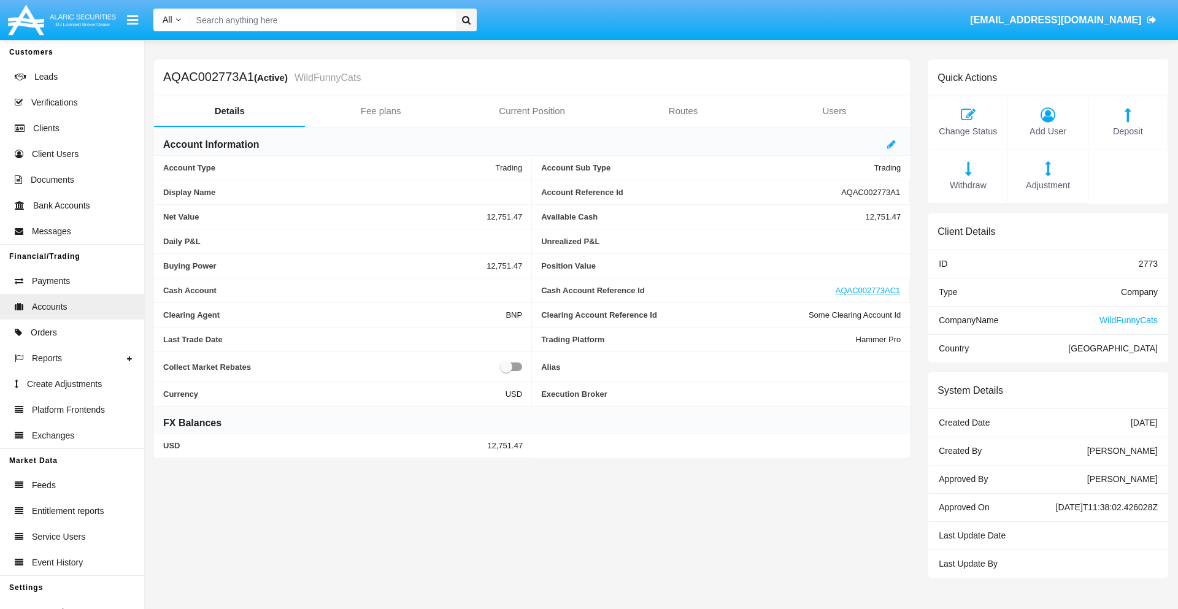
click at [1127, 131] on span "Deposit" at bounding box center [1127, 131] width 67 height 13
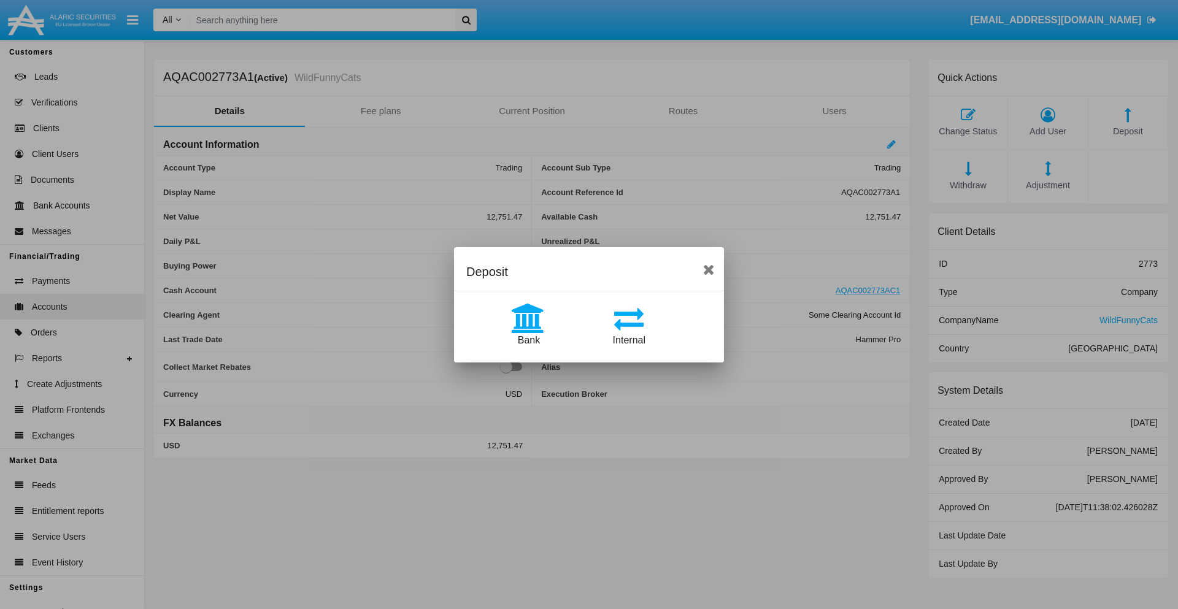
click at [528, 340] on span "Bank" at bounding box center [529, 340] width 22 height 10
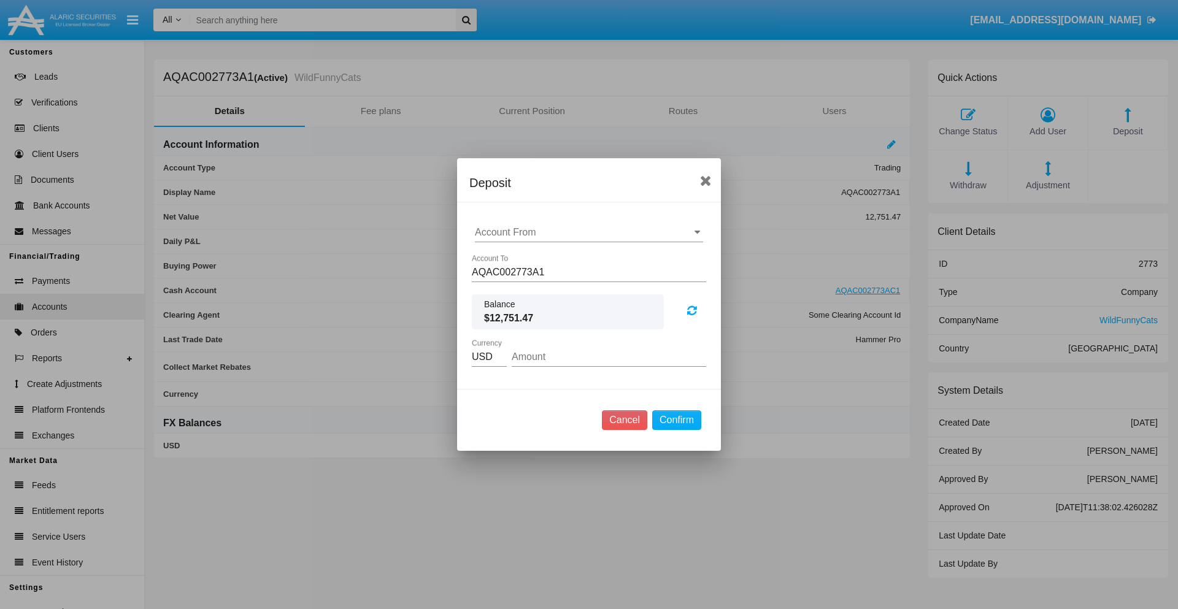
click at [589, 232] on input "Account From" at bounding box center [589, 232] width 228 height 11
click at [501, 256] on span "ACDC" at bounding box center [502, 257] width 28 height 10
type input "ACDC"
type input "72.34"
click at [676, 420] on button "Confirm" at bounding box center [676, 420] width 49 height 20
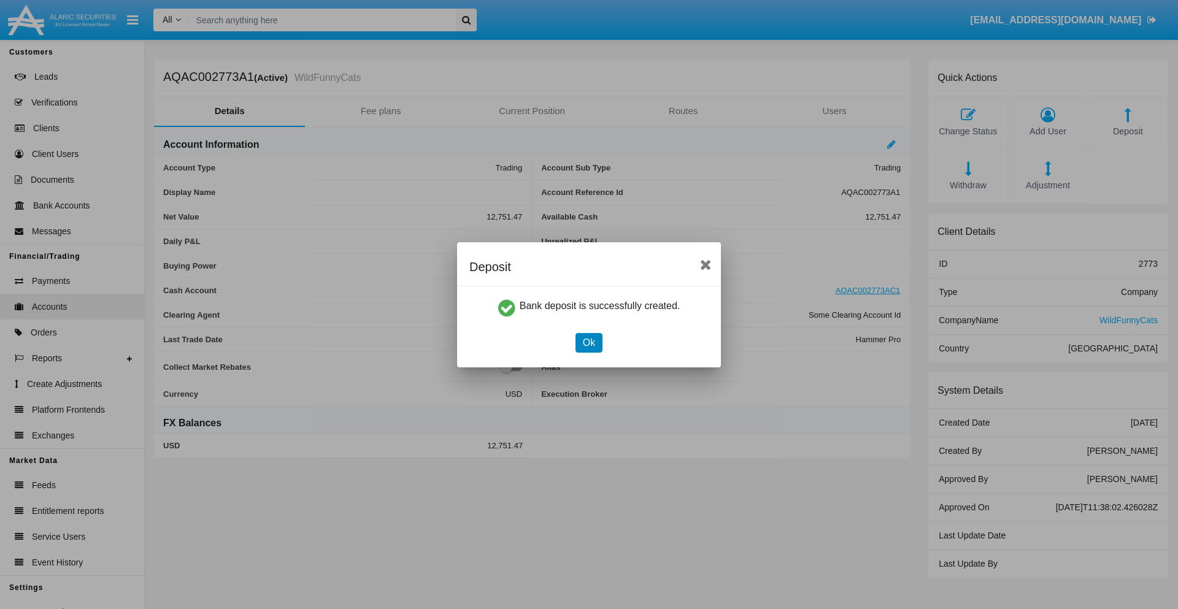
click at [588, 342] on button "Ok" at bounding box center [588, 343] width 27 height 20
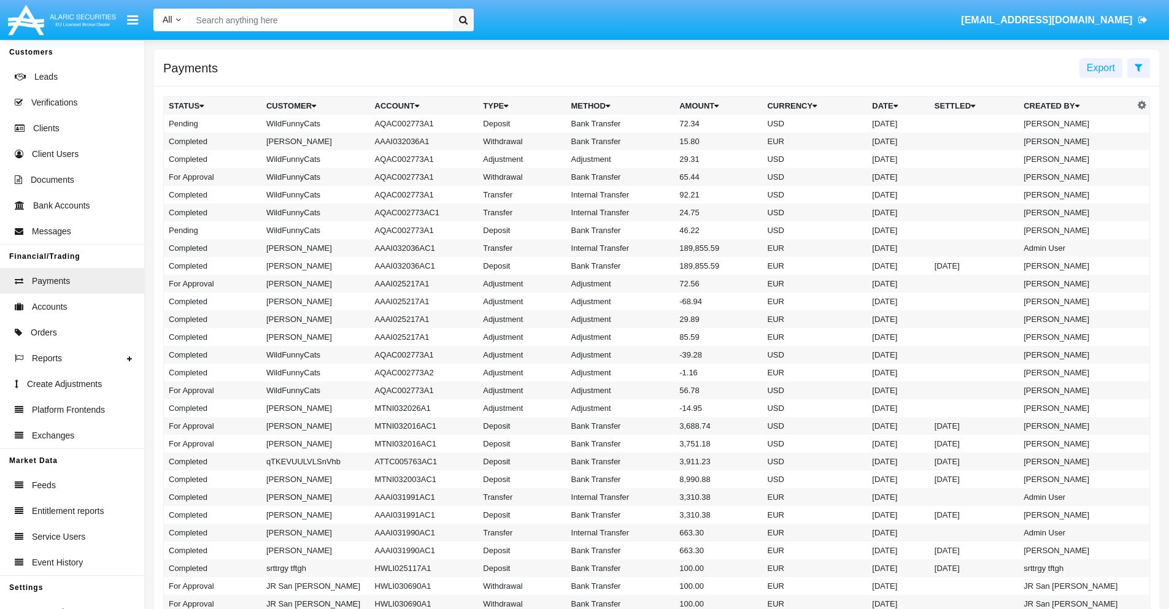
click at [656, 123] on td "Bank Transfer" at bounding box center [620, 124] width 109 height 18
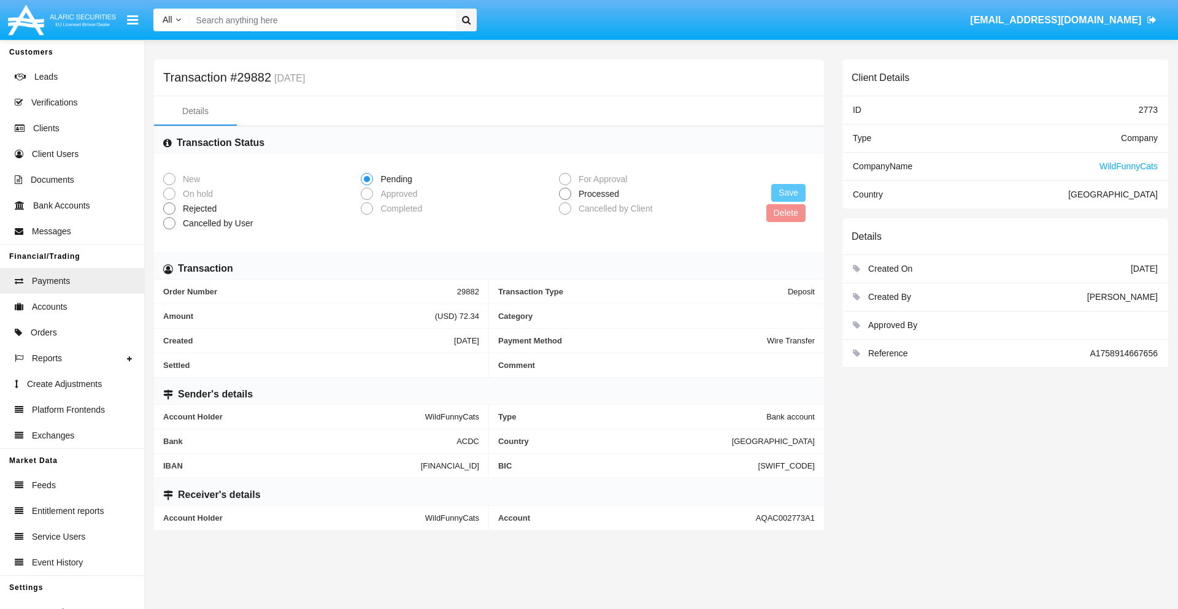
click at [596, 194] on span "Processed" at bounding box center [596, 194] width 51 height 13
click at [565, 200] on input "Processed" at bounding box center [564, 200] width 1 height 1
radio input "true"
click at [788, 193] on button "Save" at bounding box center [788, 193] width 34 height 18
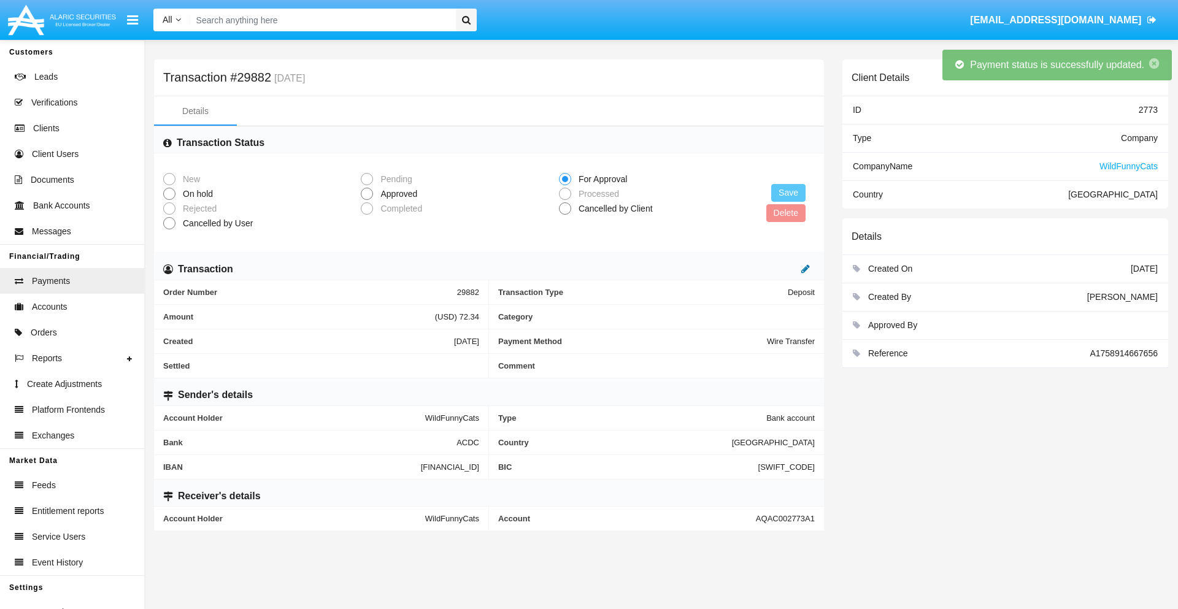
click at [805, 269] on icon at bounding box center [805, 269] width 9 height 10
type input "73.04"
click at [793, 269] on icon at bounding box center [792, 269] width 9 height 10
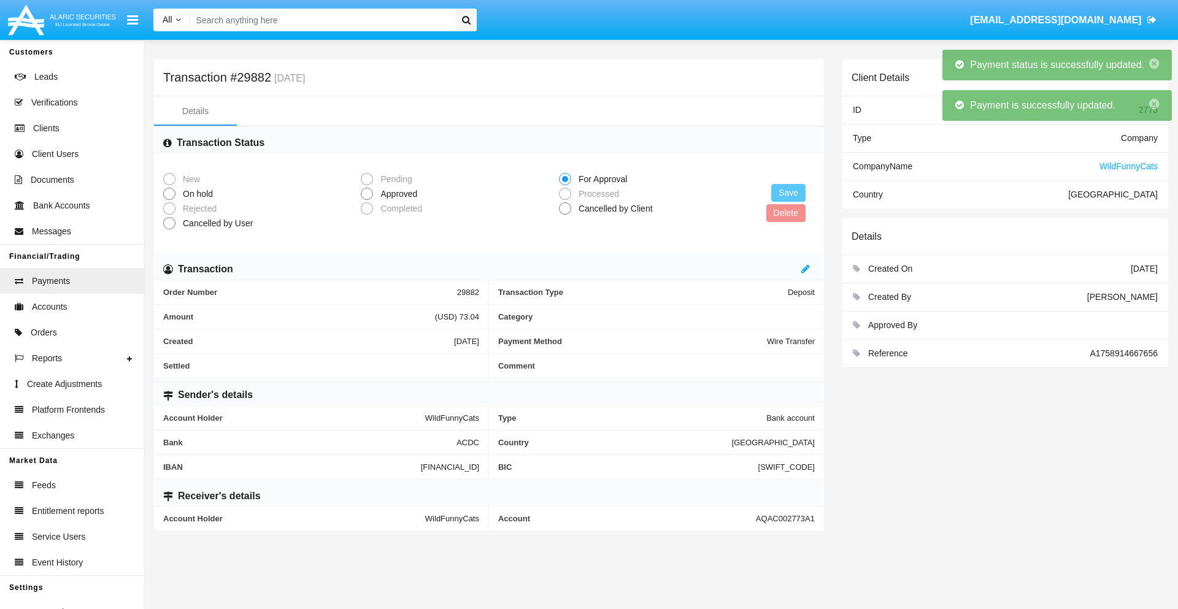
click at [396, 194] on span "Approved" at bounding box center [396, 194] width 47 height 13
click at [367, 200] on input "Approved" at bounding box center [366, 200] width 1 height 1
radio input "true"
click at [788, 193] on button "Save" at bounding box center [788, 193] width 34 height 18
